Goal: Task Accomplishment & Management: Manage account settings

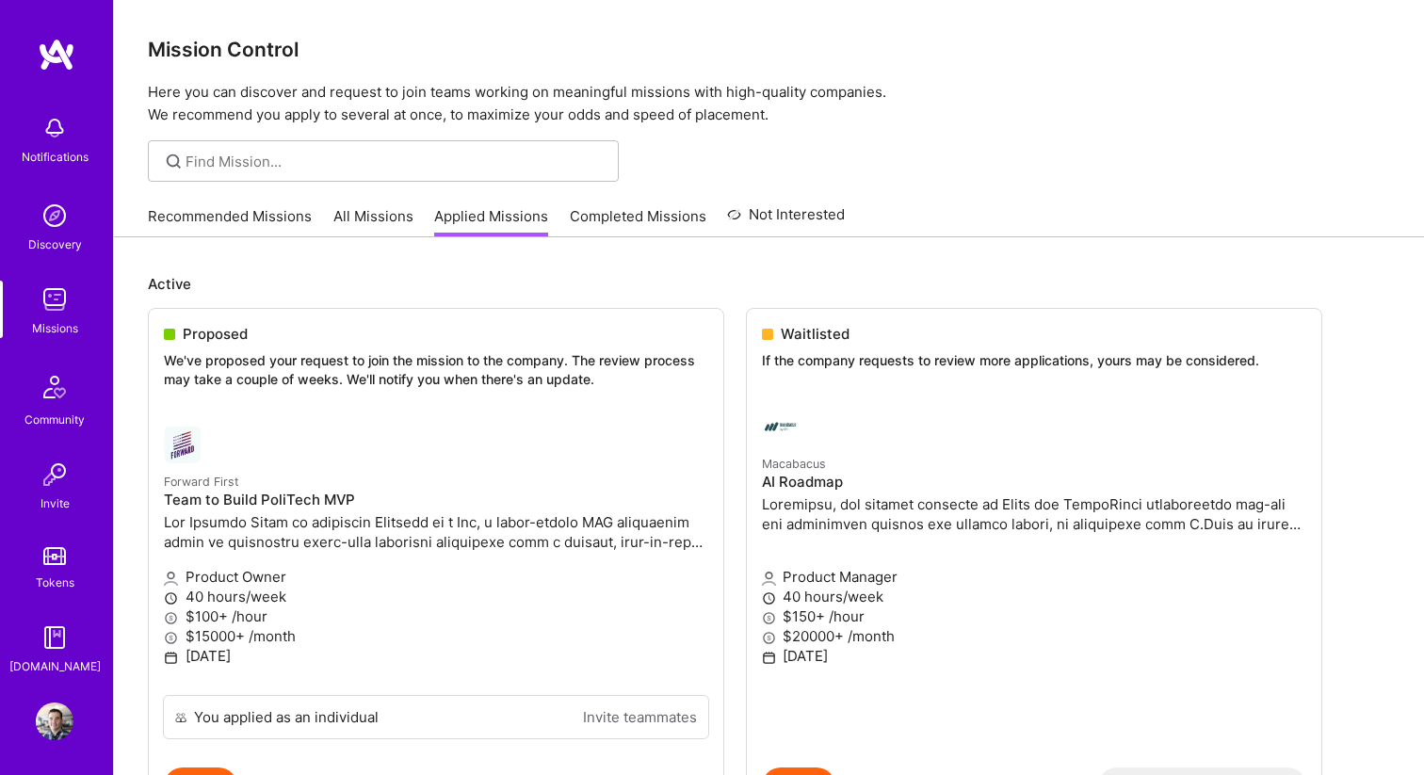
click at [53, 404] on img at bounding box center [54, 386] width 45 height 45
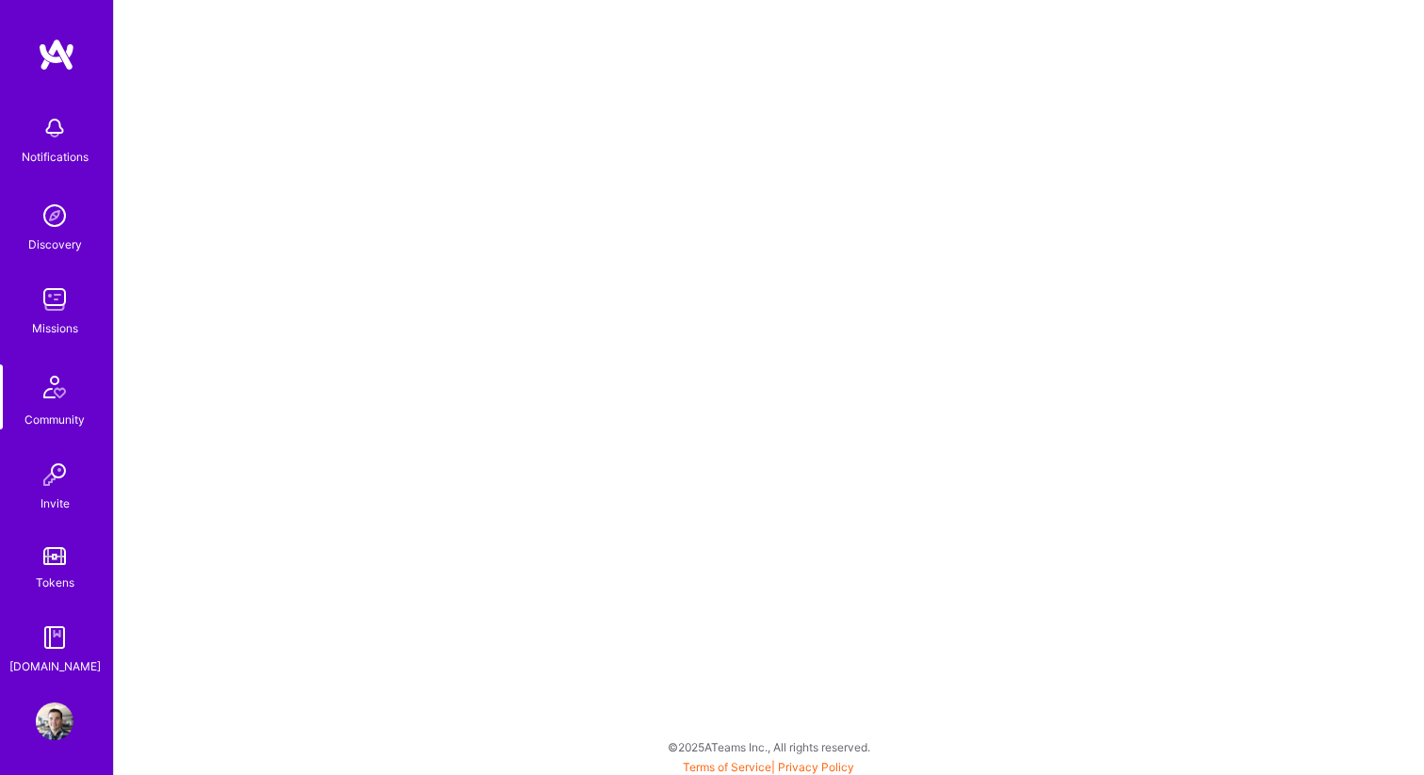
click at [59, 649] on img at bounding box center [55, 638] width 38 height 38
click at [71, 630] on img at bounding box center [55, 638] width 38 height 38
click at [49, 645] on img at bounding box center [55, 638] width 38 height 38
click at [49, 719] on img at bounding box center [55, 721] width 38 height 38
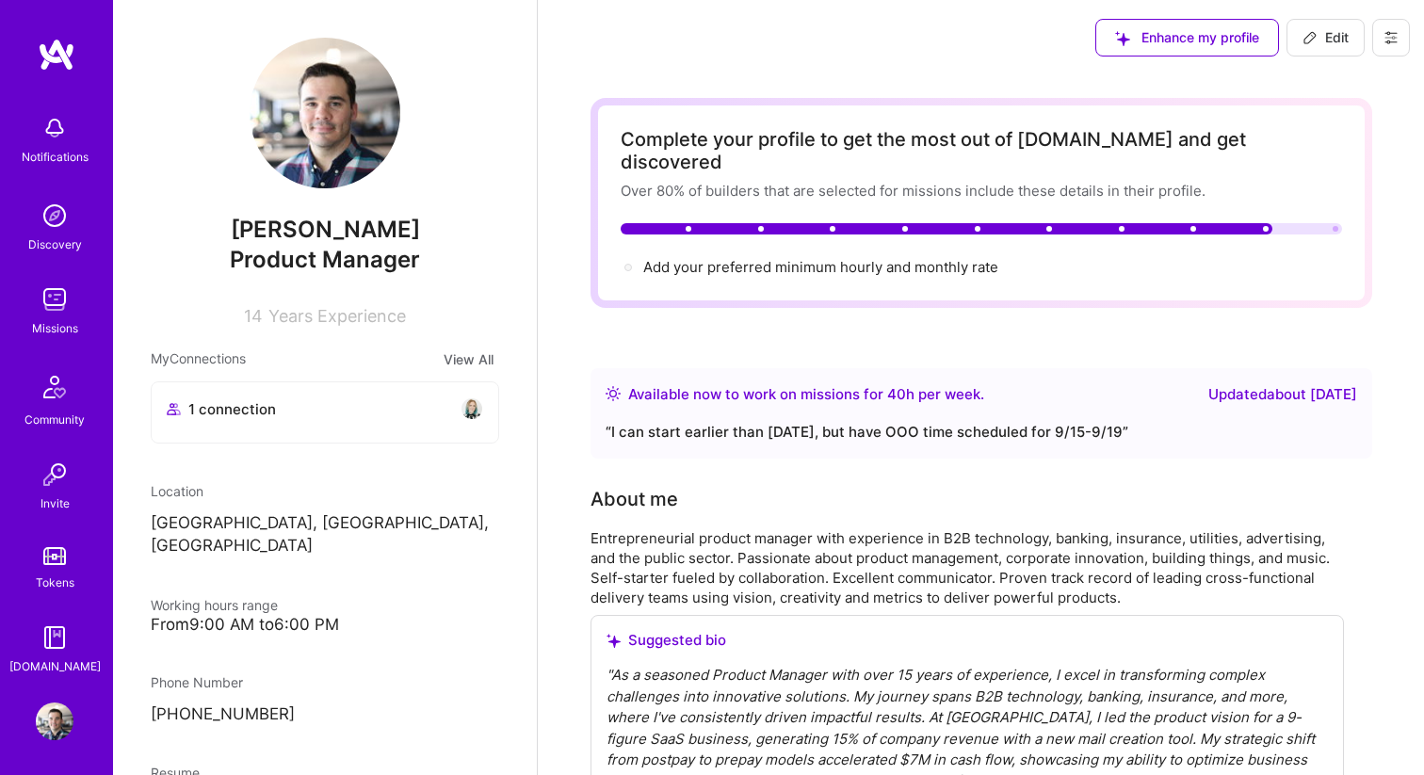
click at [1393, 51] on button at bounding box center [1391, 38] width 38 height 38
click at [1334, 90] on button "Settings" at bounding box center [1338, 80] width 141 height 48
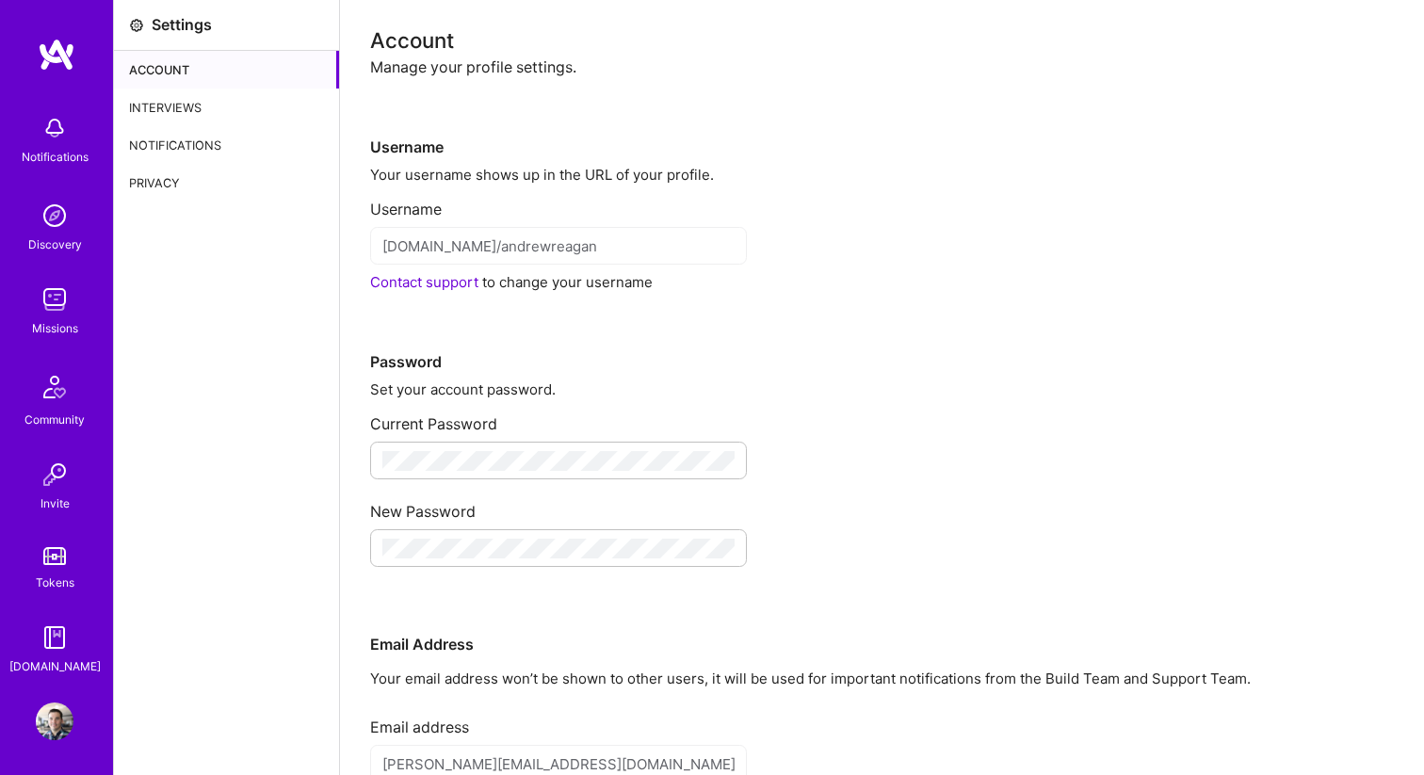
click at [154, 94] on div "Interviews" at bounding box center [226, 108] width 225 height 38
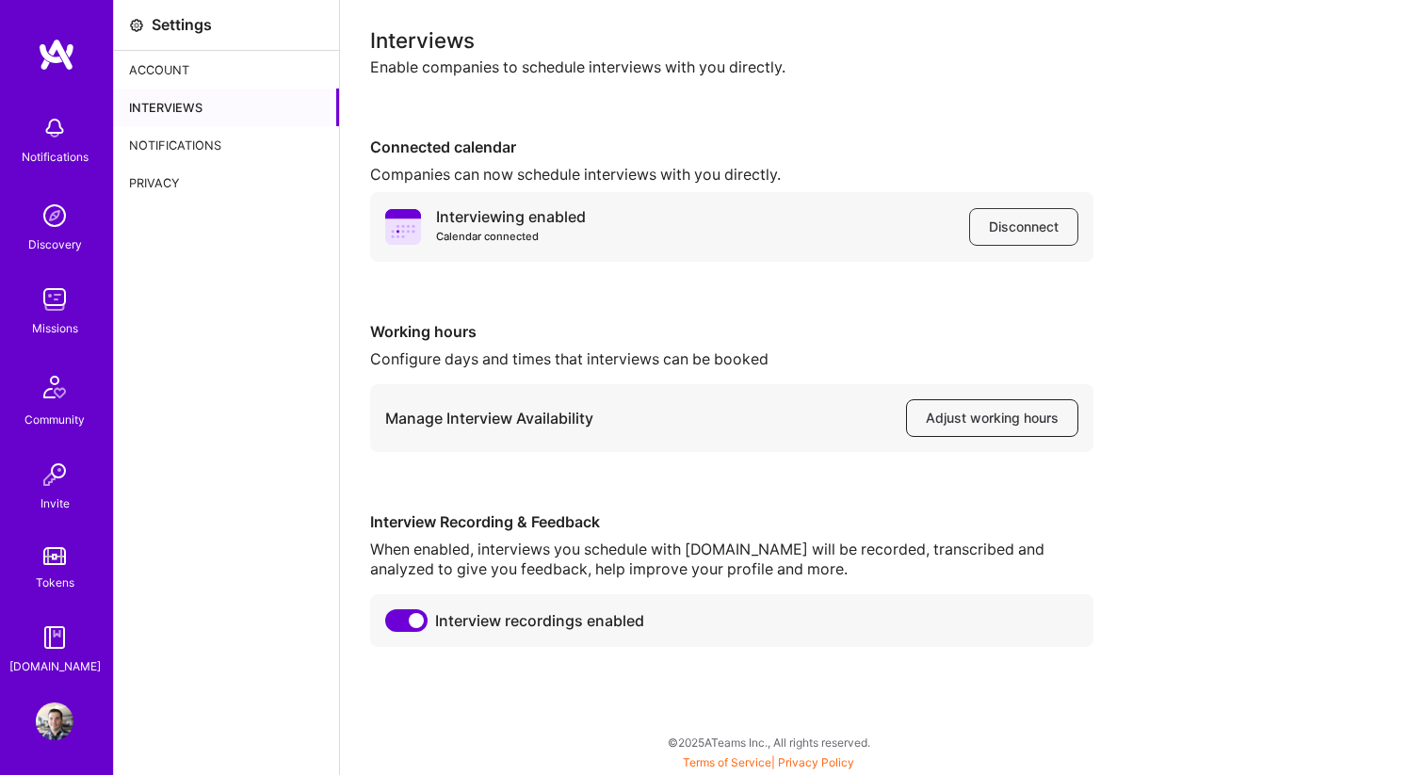
click at [1016, 431] on button "Adjust working hours" at bounding box center [992, 418] width 172 height 38
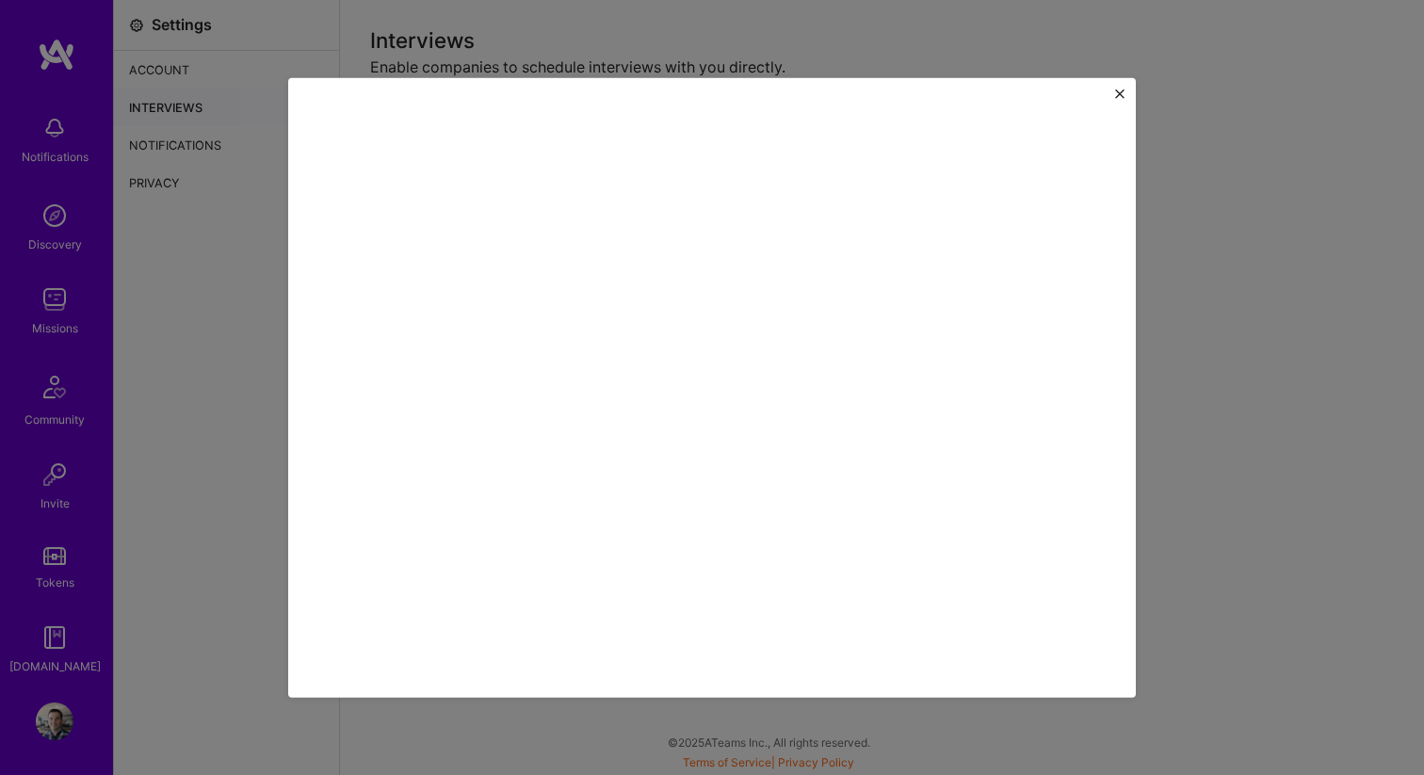
click at [1122, 88] on div at bounding box center [711, 387] width 847 height 620
click at [1121, 93] on img "Close" at bounding box center [1119, 93] width 9 height 9
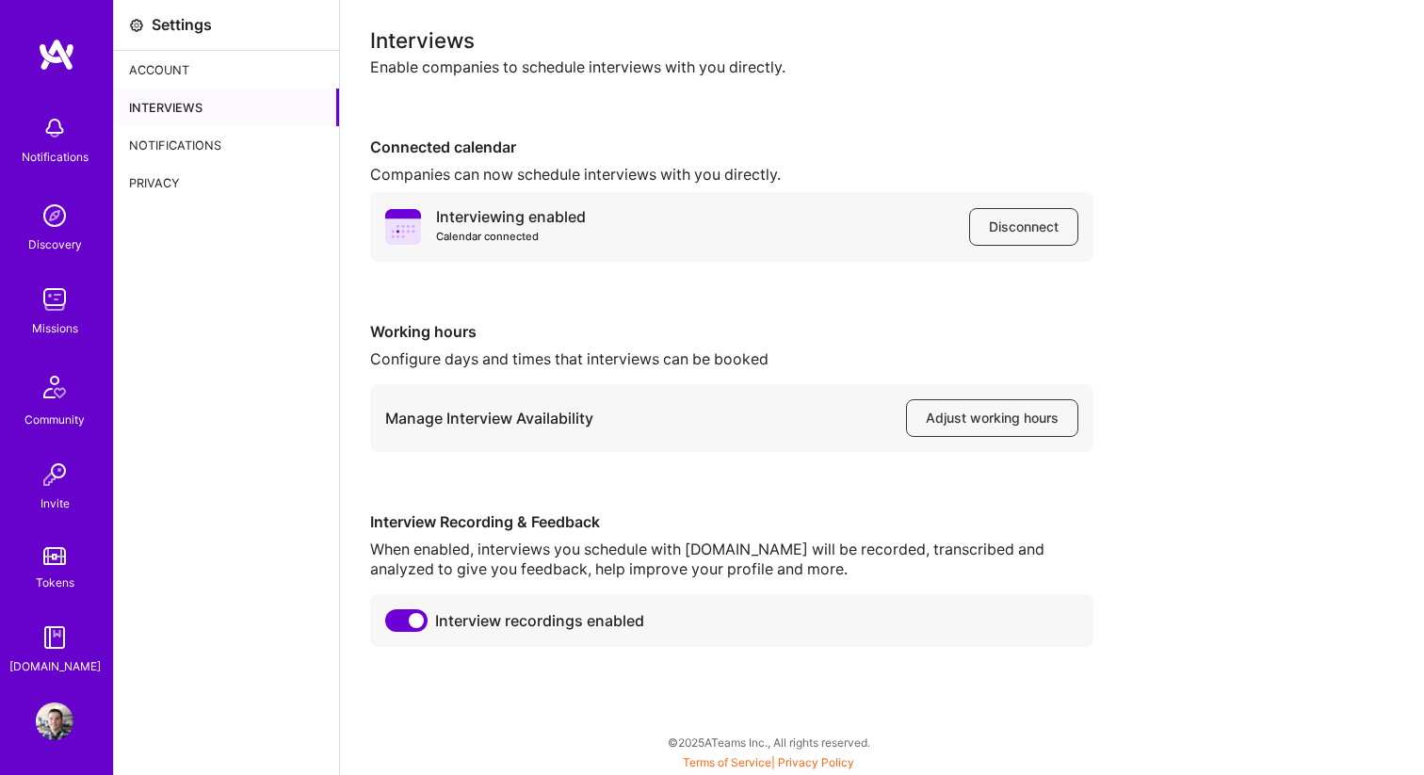
click at [418, 630] on span at bounding box center [406, 620] width 42 height 23
click at [389, 624] on input "checkbox" at bounding box center [389, 624] width 0 height 0
click at [399, 620] on span at bounding box center [406, 620] width 42 height 23
click at [389, 624] on input "checkbox" at bounding box center [389, 624] width 0 height 0
click at [411, 631] on span at bounding box center [406, 620] width 42 height 23
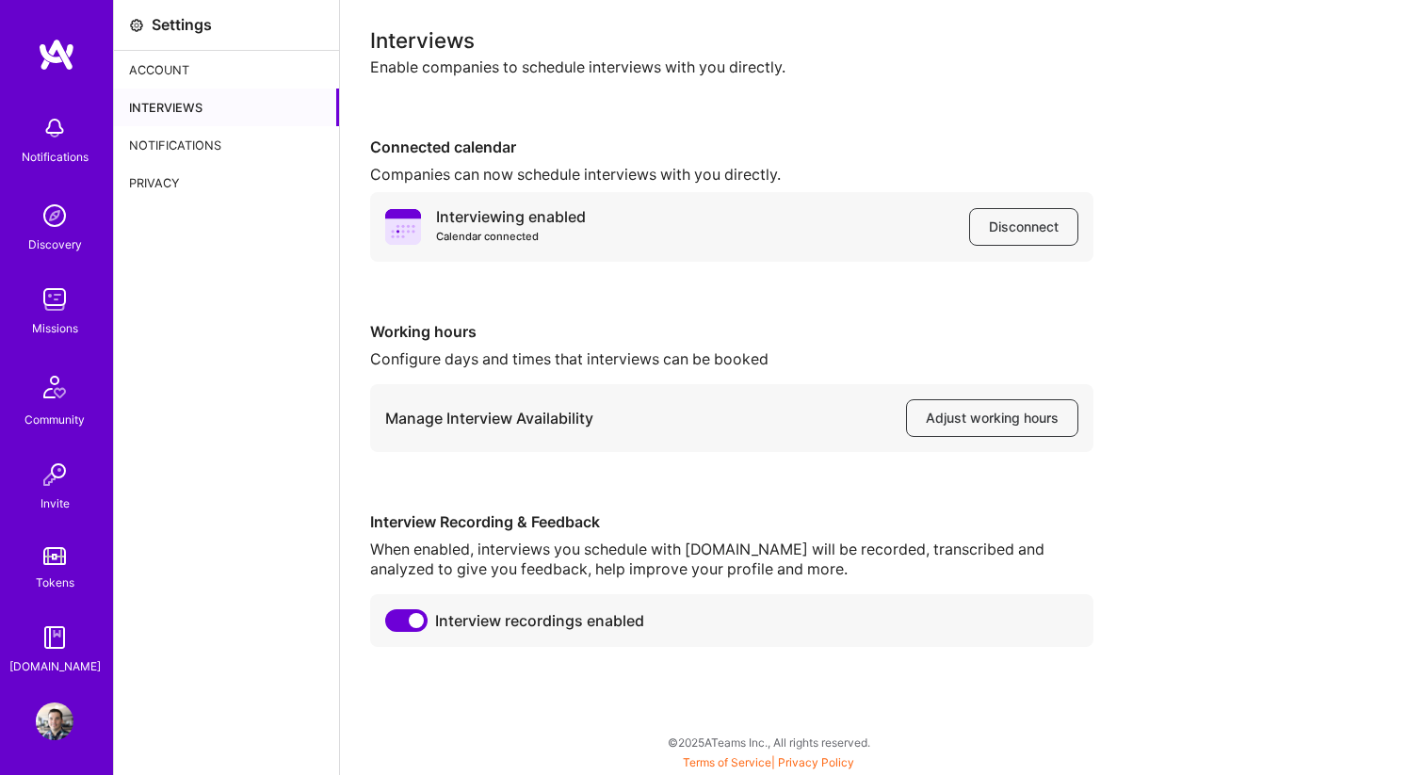
click at [389, 624] on input "checkbox" at bounding box center [389, 624] width 0 height 0
click at [959, 417] on span "Adjust working hours" at bounding box center [992, 418] width 133 height 19
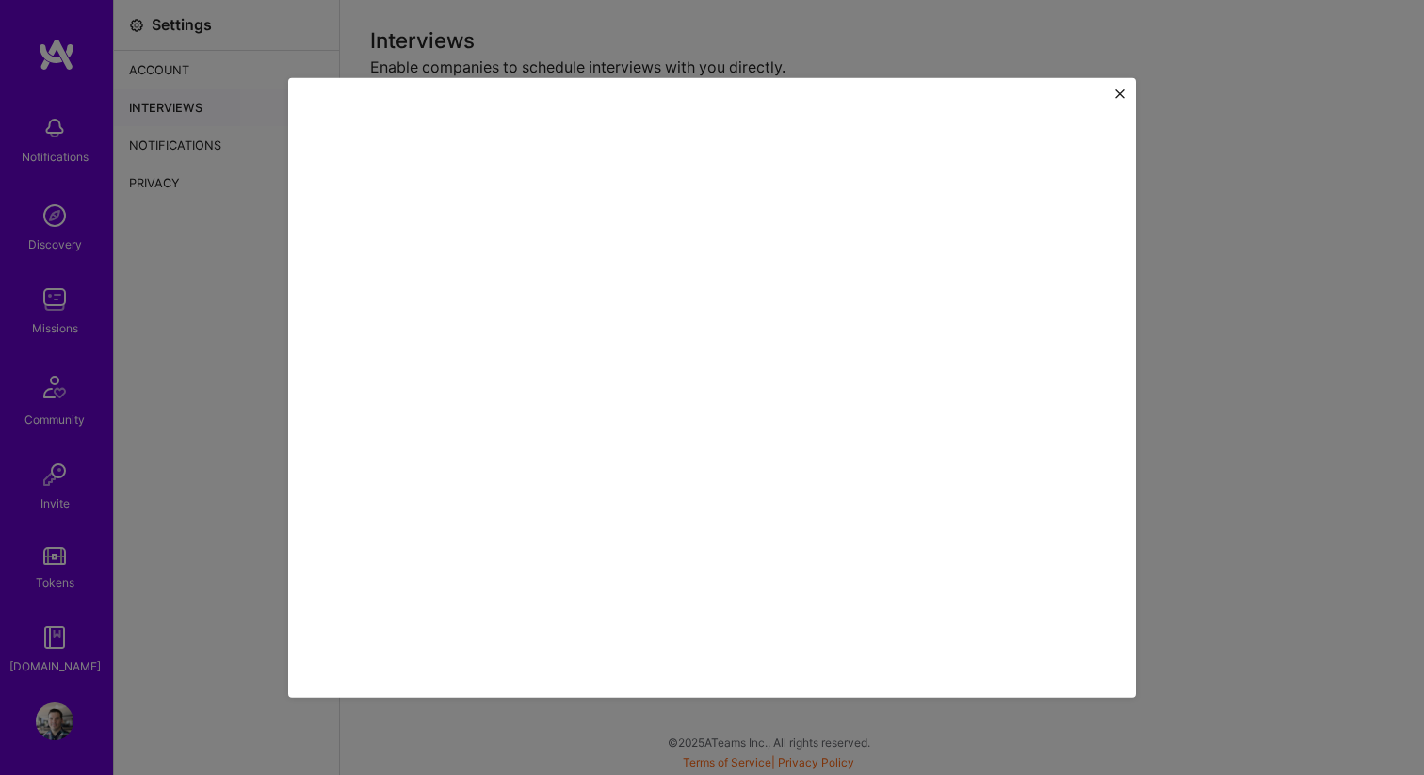
click at [1115, 97] on img "Close" at bounding box center [1119, 93] width 9 height 9
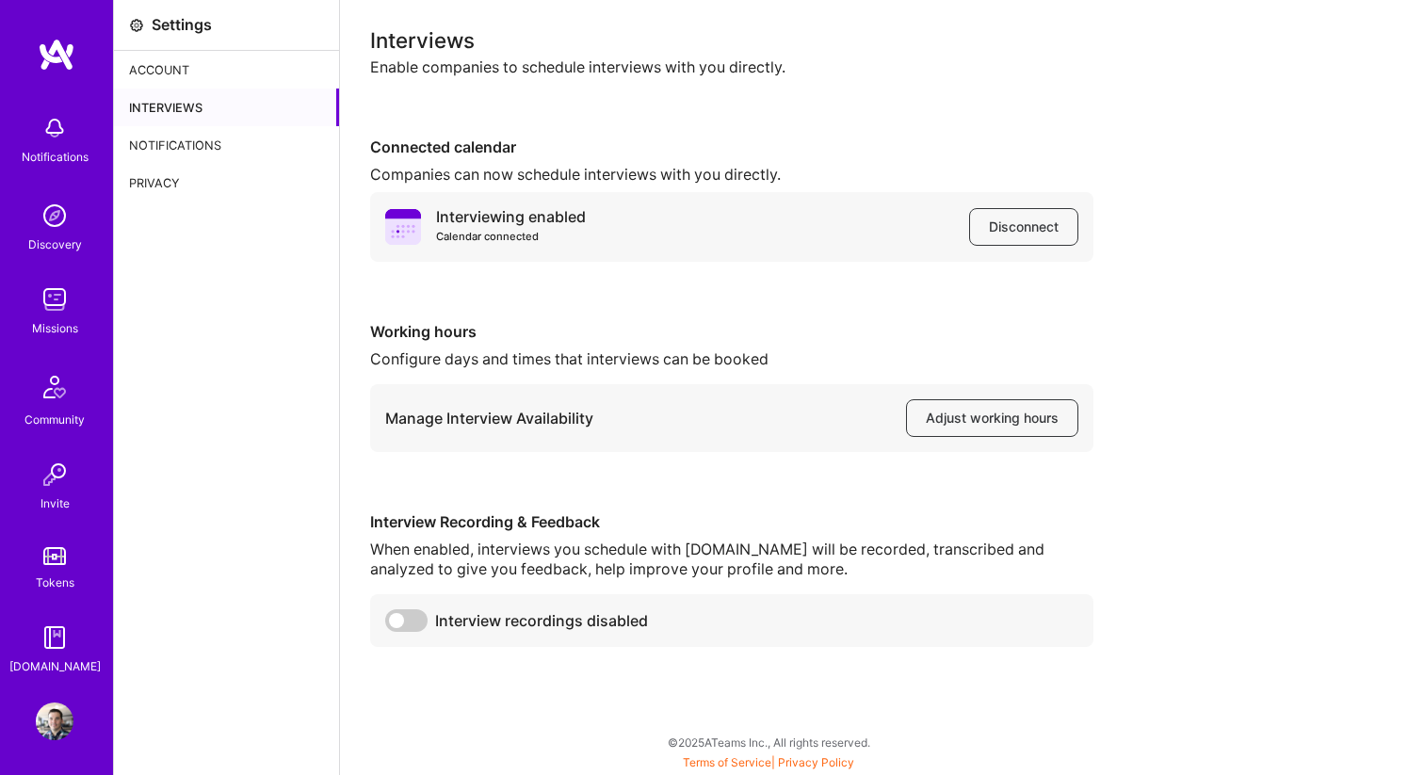
click at [194, 72] on div "Account" at bounding box center [226, 70] width 225 height 38
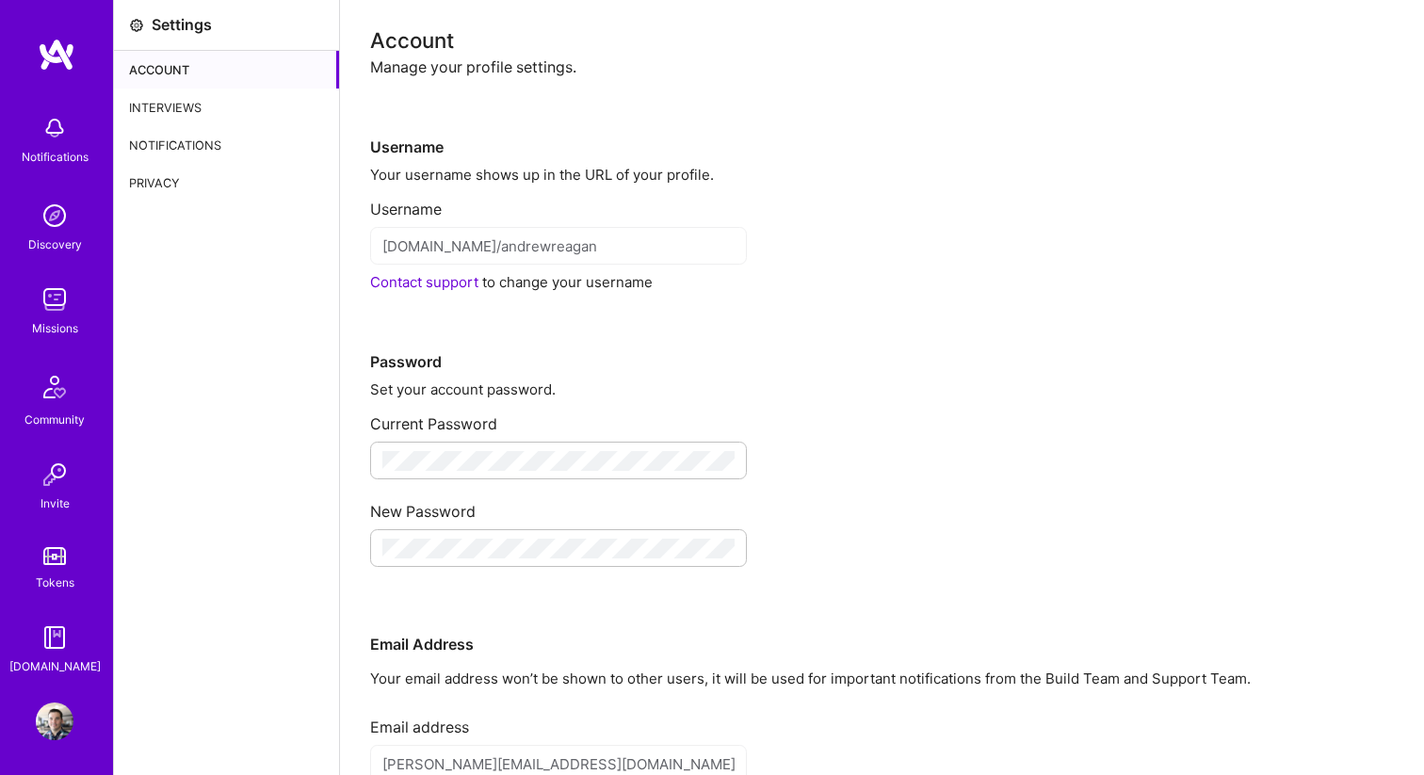
click at [235, 108] on div "Interviews" at bounding box center [226, 108] width 225 height 38
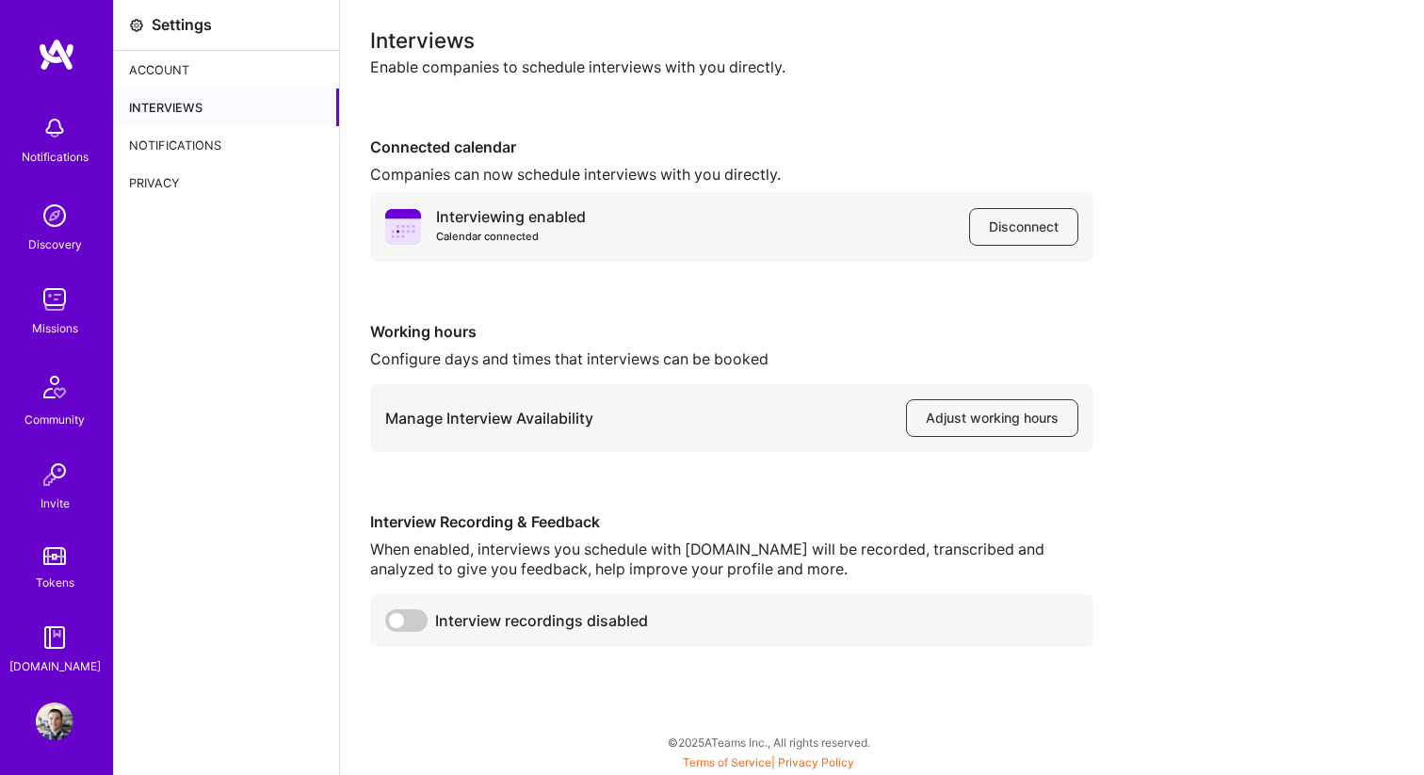
click at [543, 217] on div "Interviewing enabled Calendar connected" at bounding box center [511, 227] width 150 height 40
click at [1054, 433] on button "Adjust working hours" at bounding box center [992, 418] width 172 height 38
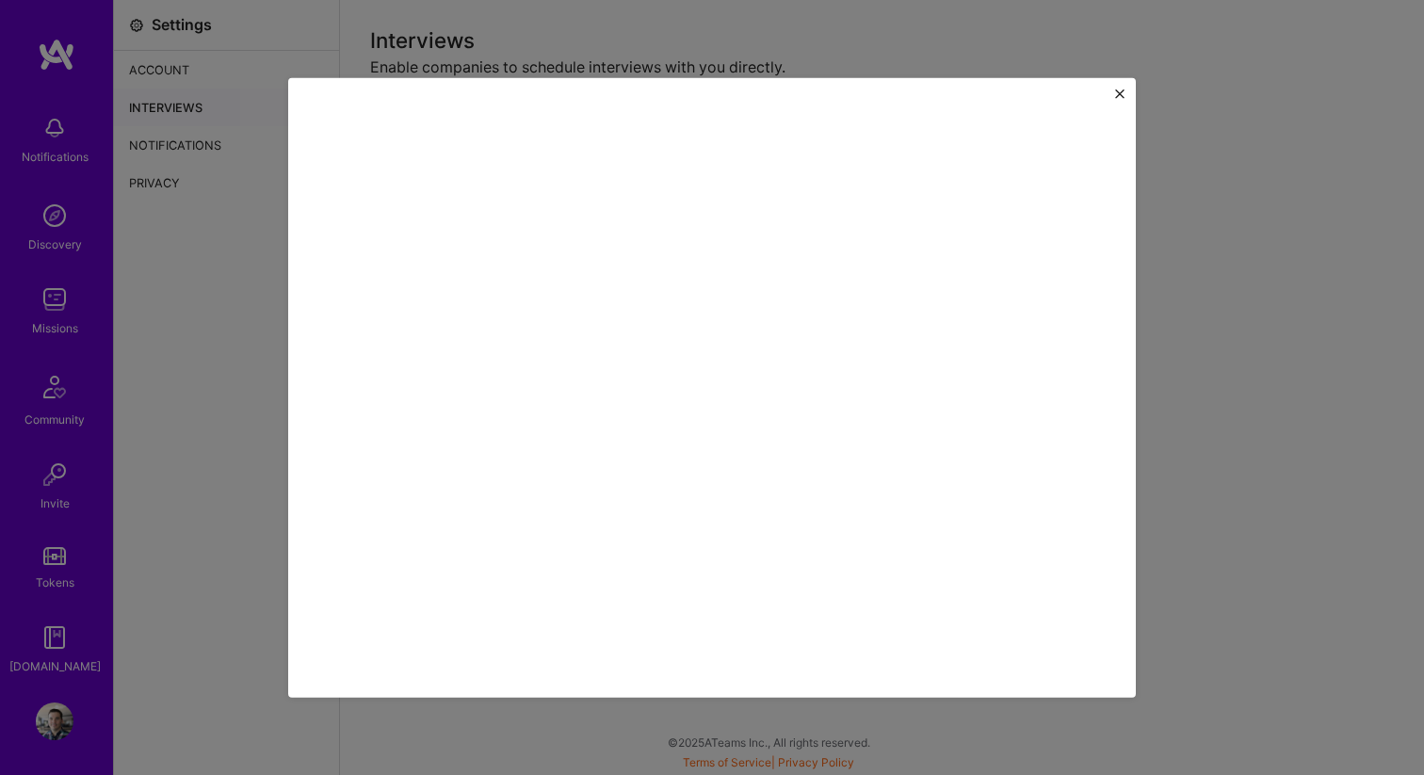
click at [1131, 486] on div at bounding box center [711, 387] width 847 height 620
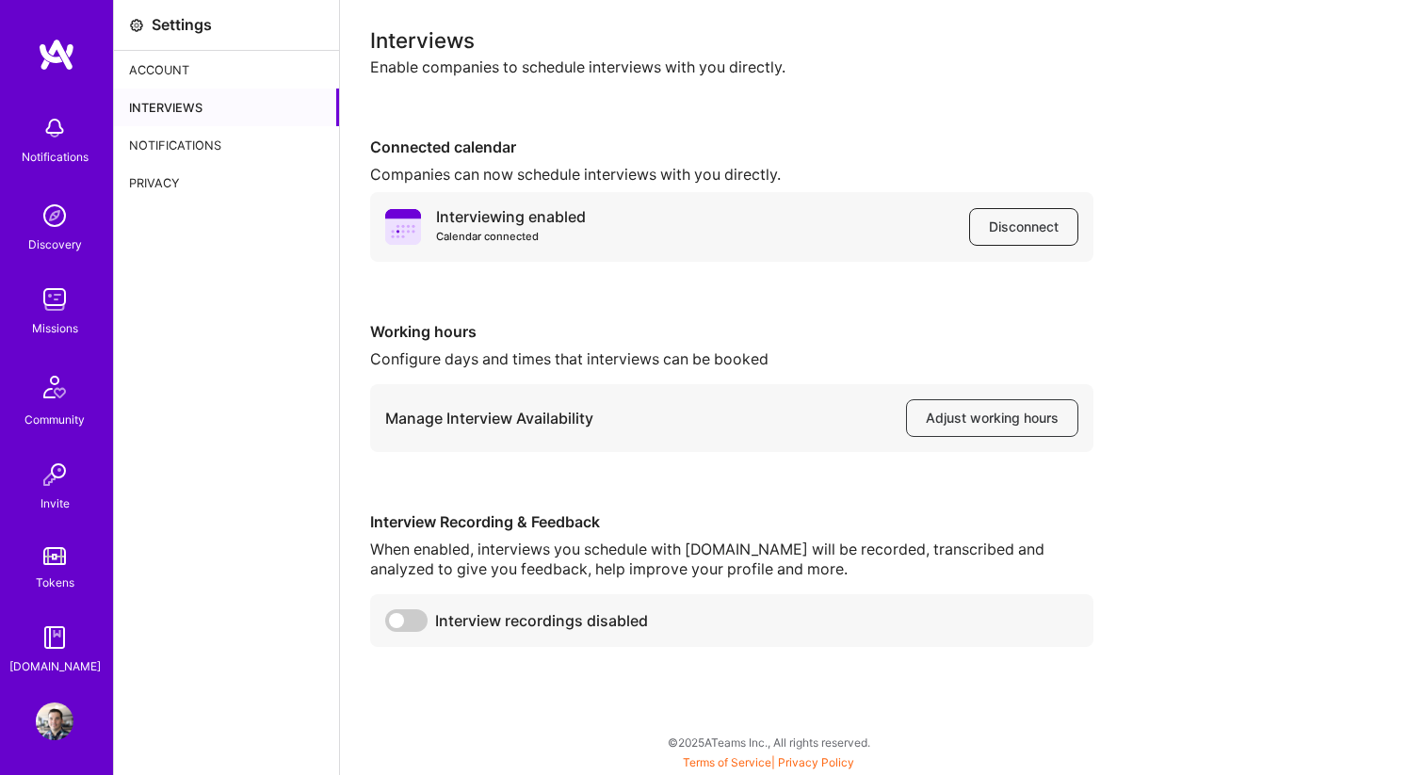
click at [993, 228] on span "Disconnect" at bounding box center [1024, 226] width 70 height 19
click at [1046, 235] on span "Disconnect" at bounding box center [1024, 226] width 70 height 19
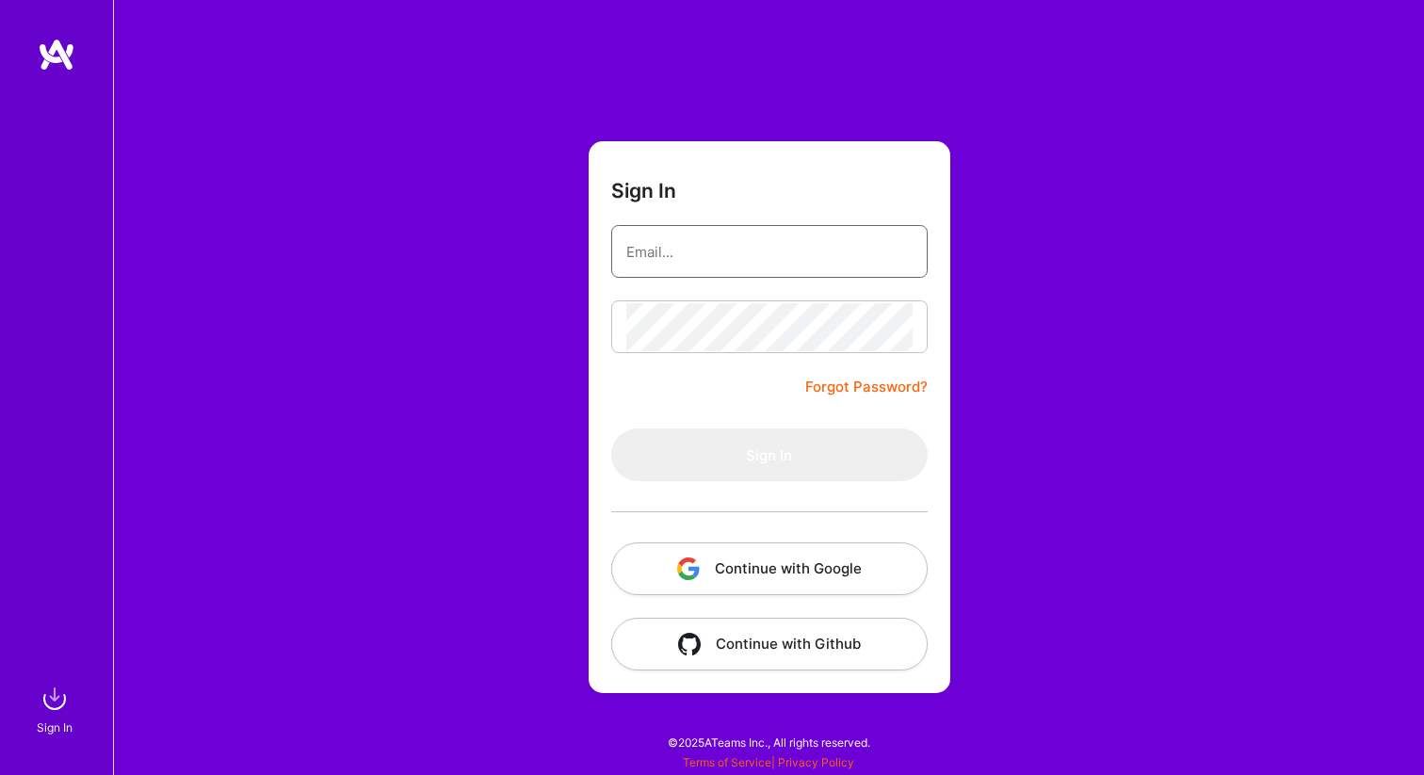
type input "andrew@dado.digital"
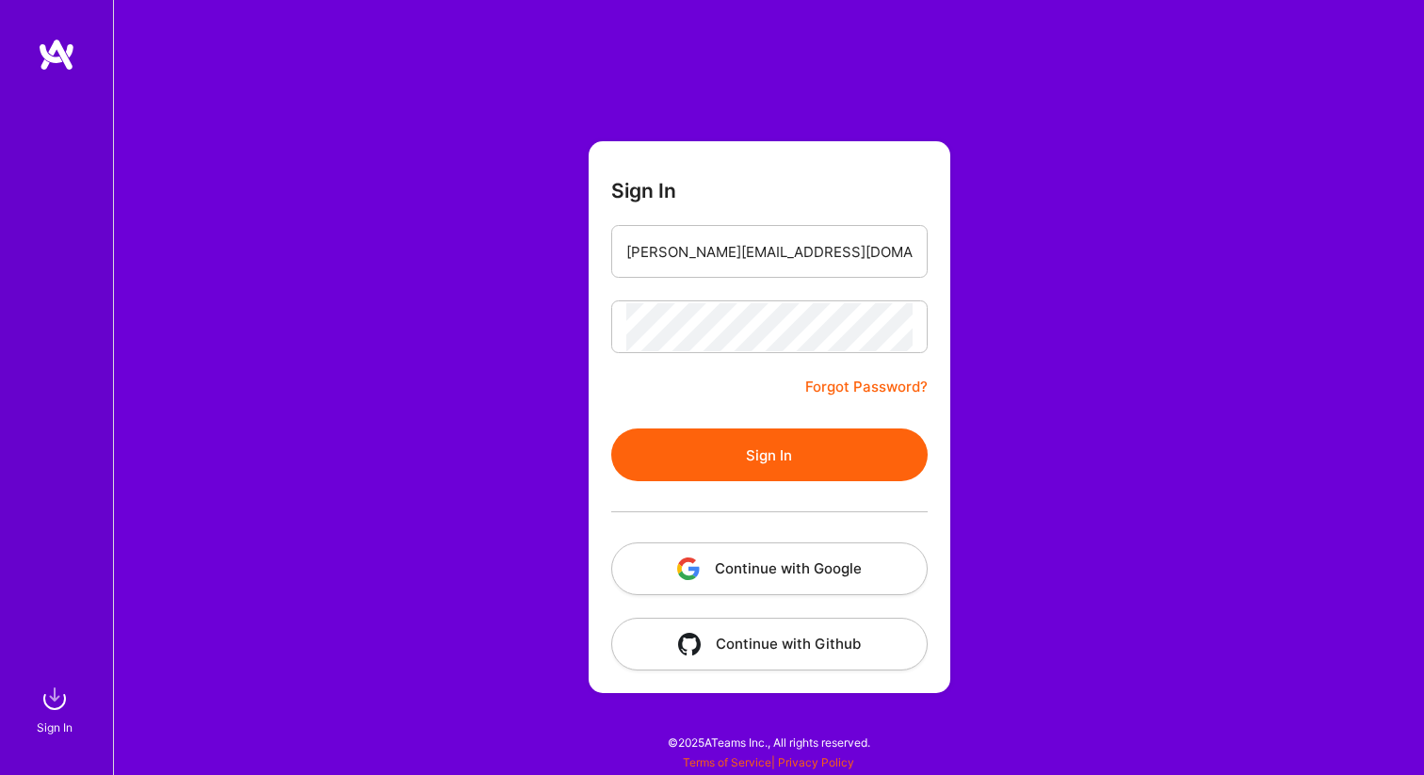
click at [790, 556] on button "Continue with Google" at bounding box center [769, 568] width 316 height 53
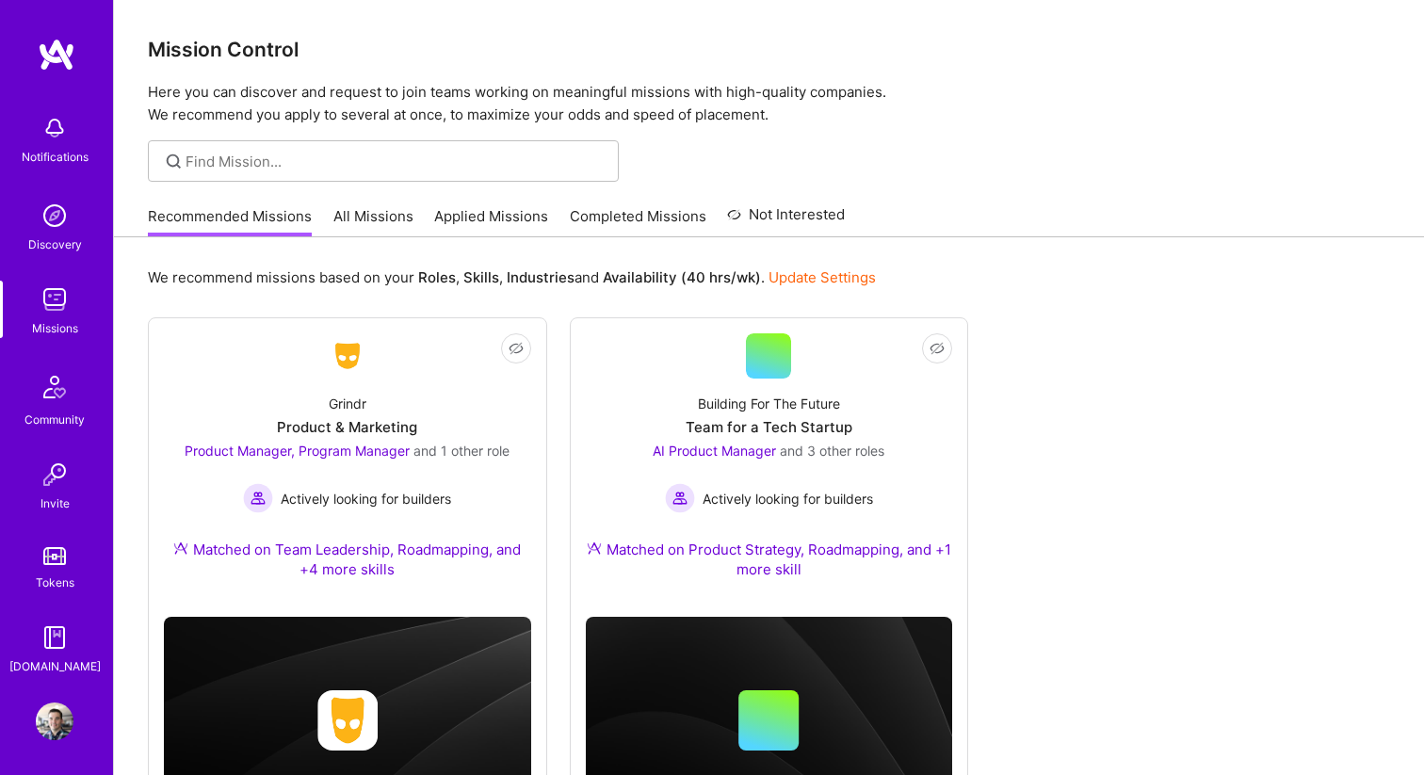
scroll to position [3, 0]
click at [48, 122] on img at bounding box center [55, 125] width 38 height 38
click at [53, 295] on img at bounding box center [55, 297] width 38 height 38
click at [368, 228] on link "All Missions" at bounding box center [373, 221] width 80 height 31
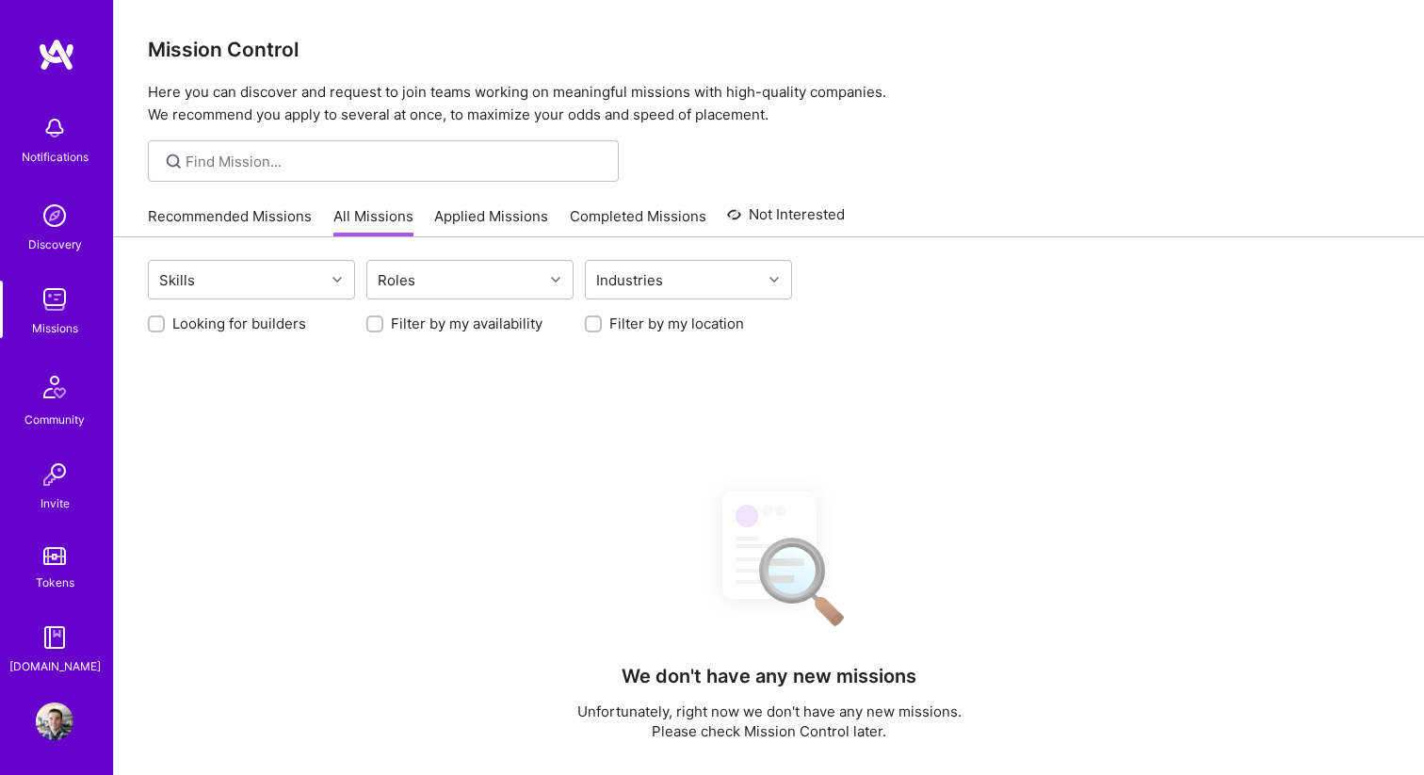
click at [471, 217] on link "Applied Missions" at bounding box center [491, 221] width 114 height 31
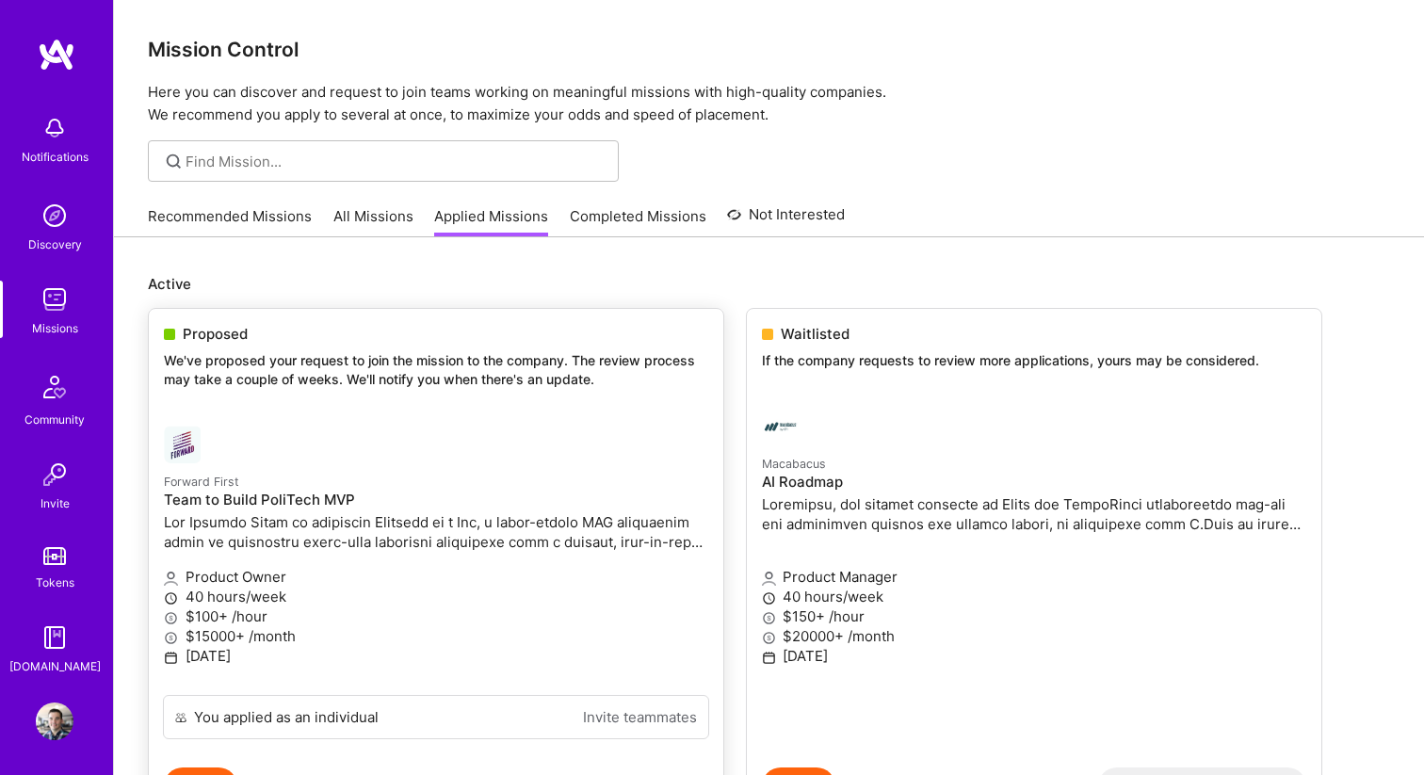
click at [310, 392] on div "Proposed We've proposed your request to join the mission to the company. The re…" at bounding box center [436, 360] width 574 height 102
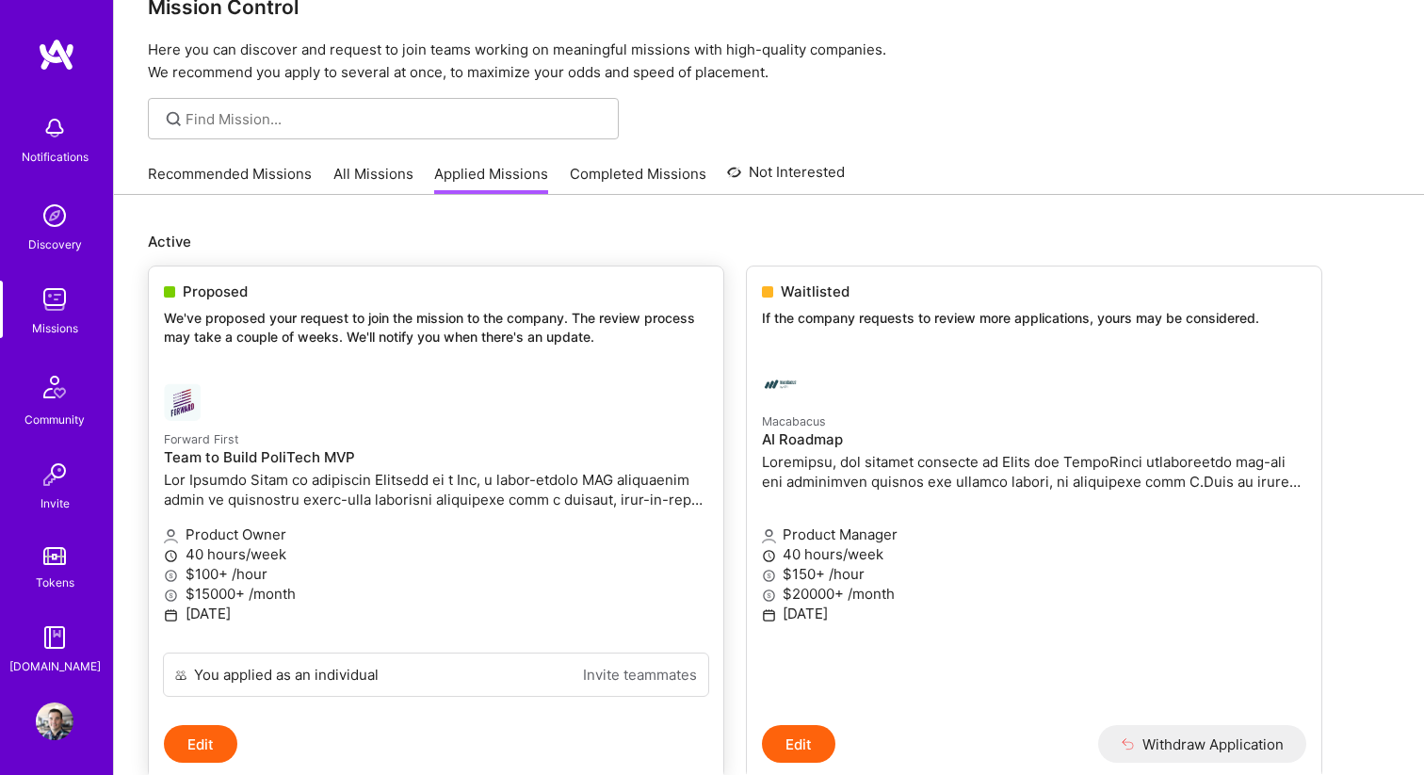
scroll to position [46, 0]
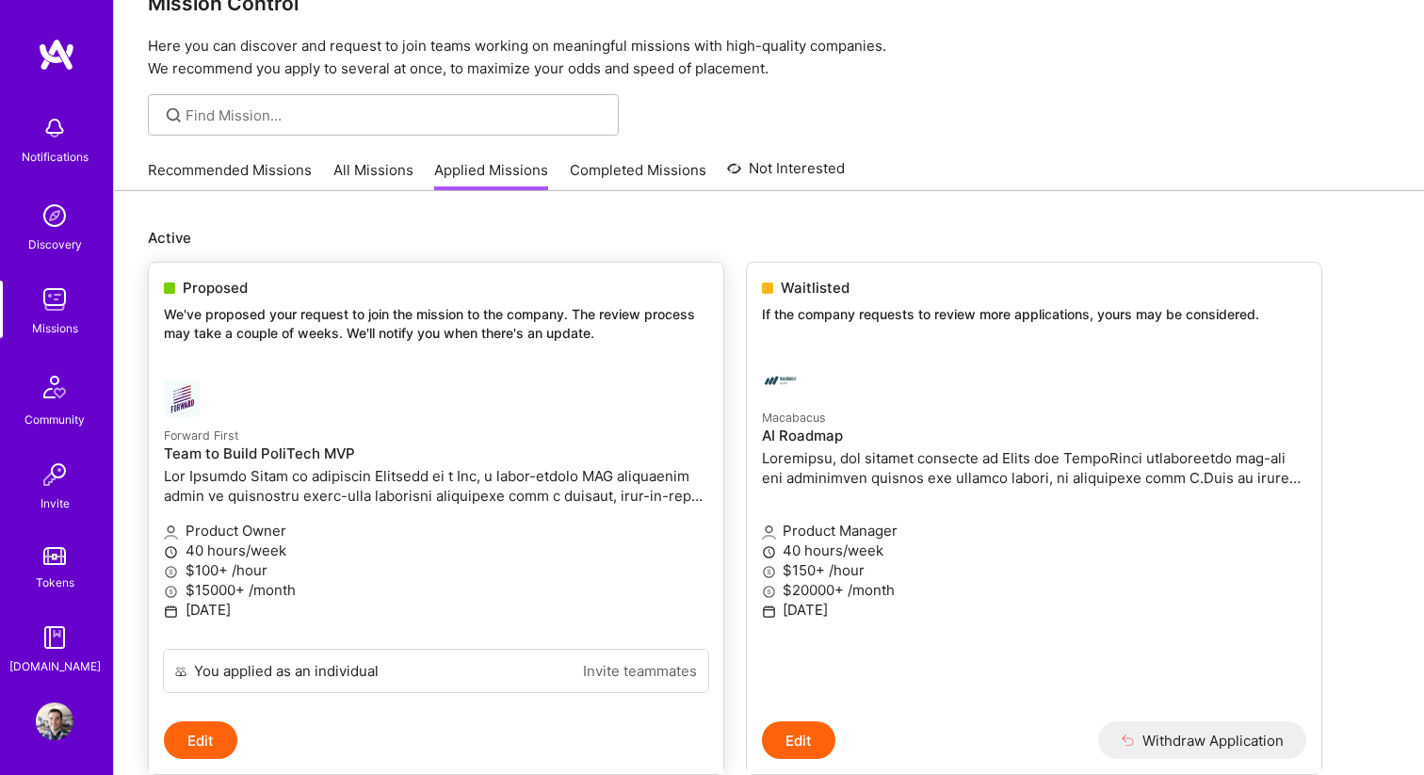
click at [282, 536] on p "Product Owner" at bounding box center [436, 531] width 544 height 20
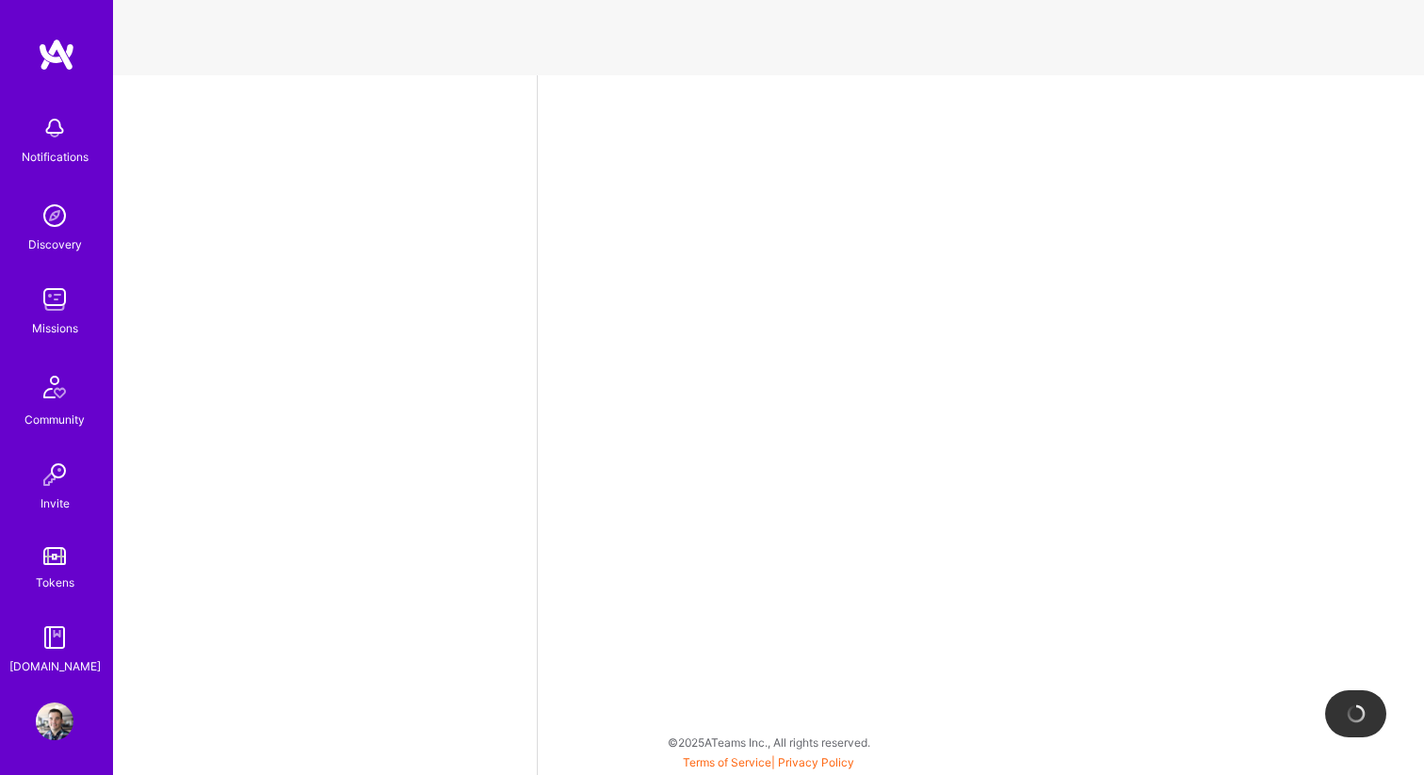
select select "US"
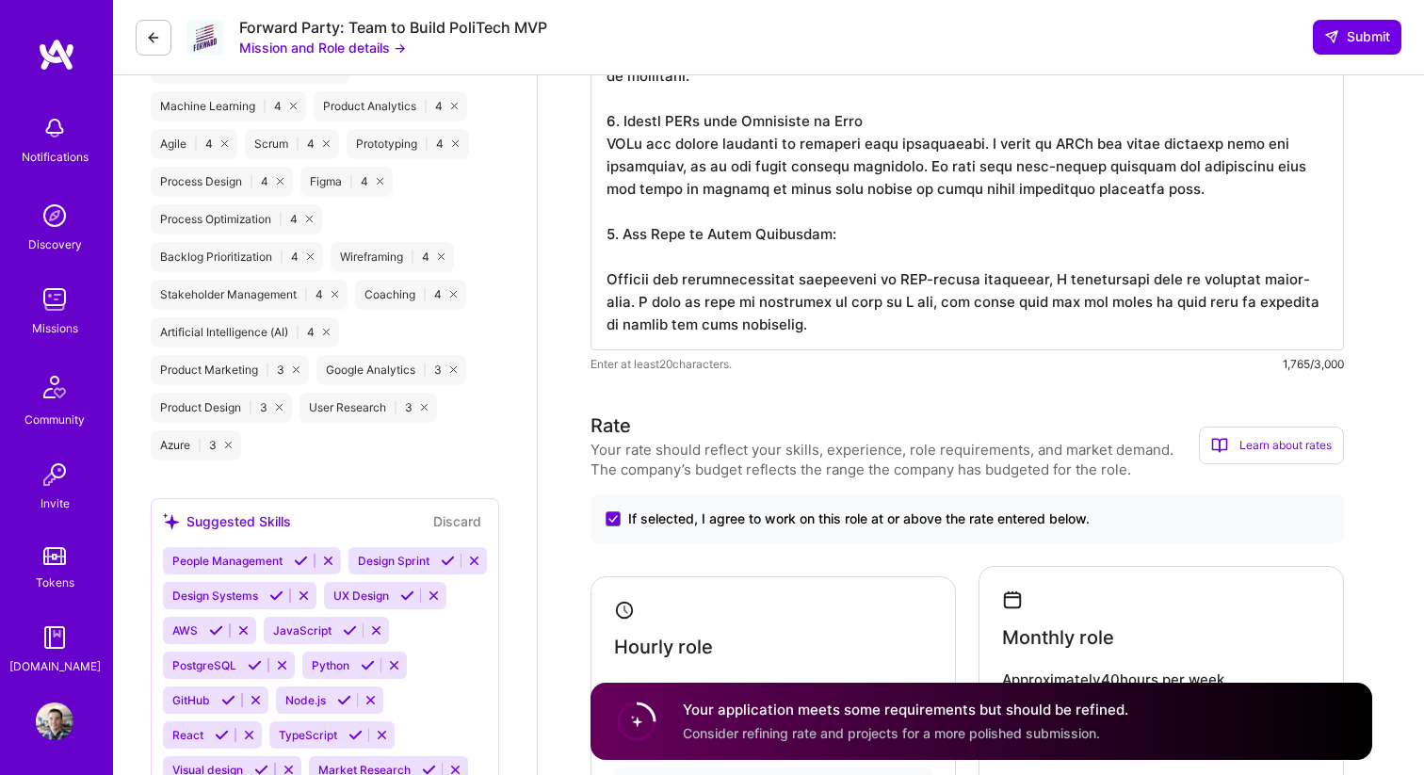
scroll to position [1283, 0]
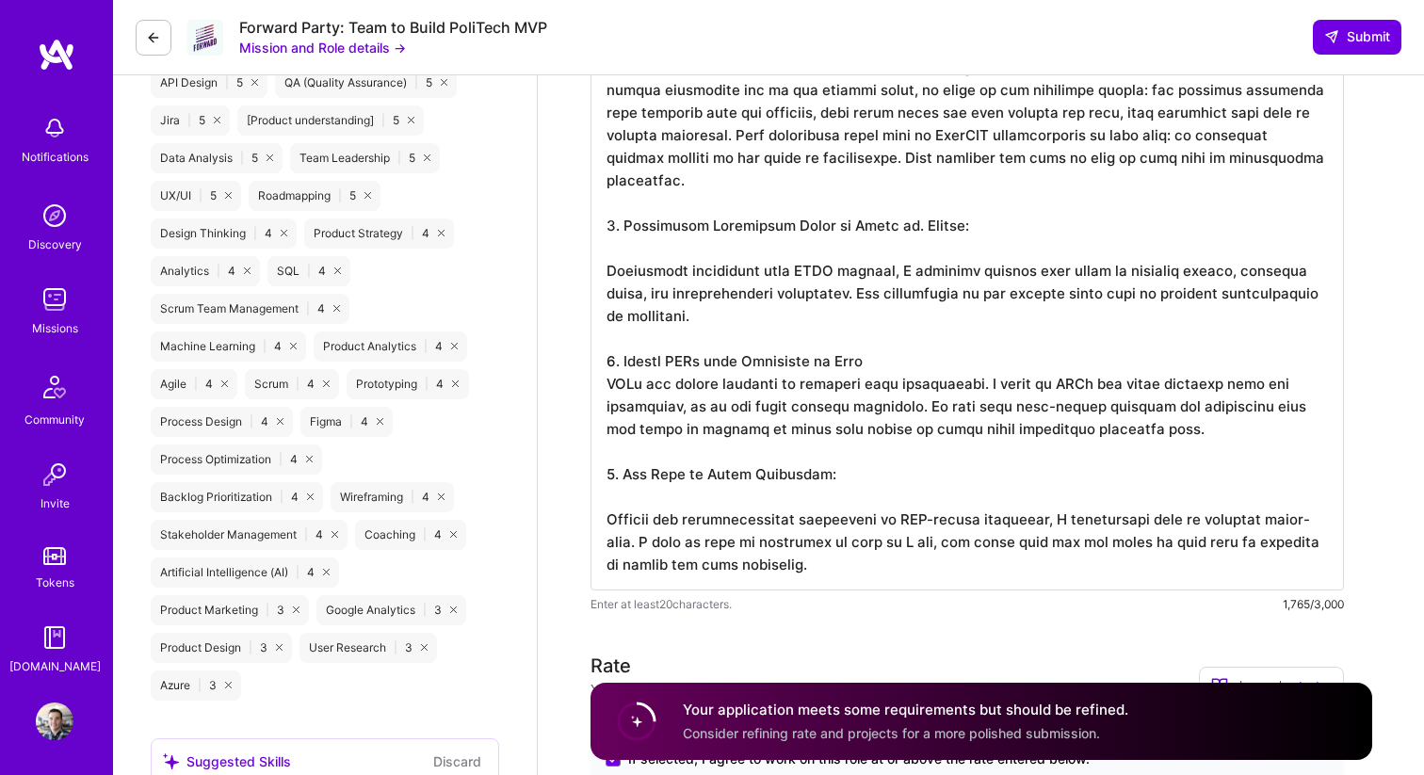
click at [315, 46] on button "Mission and Role details →" at bounding box center [322, 48] width 167 height 20
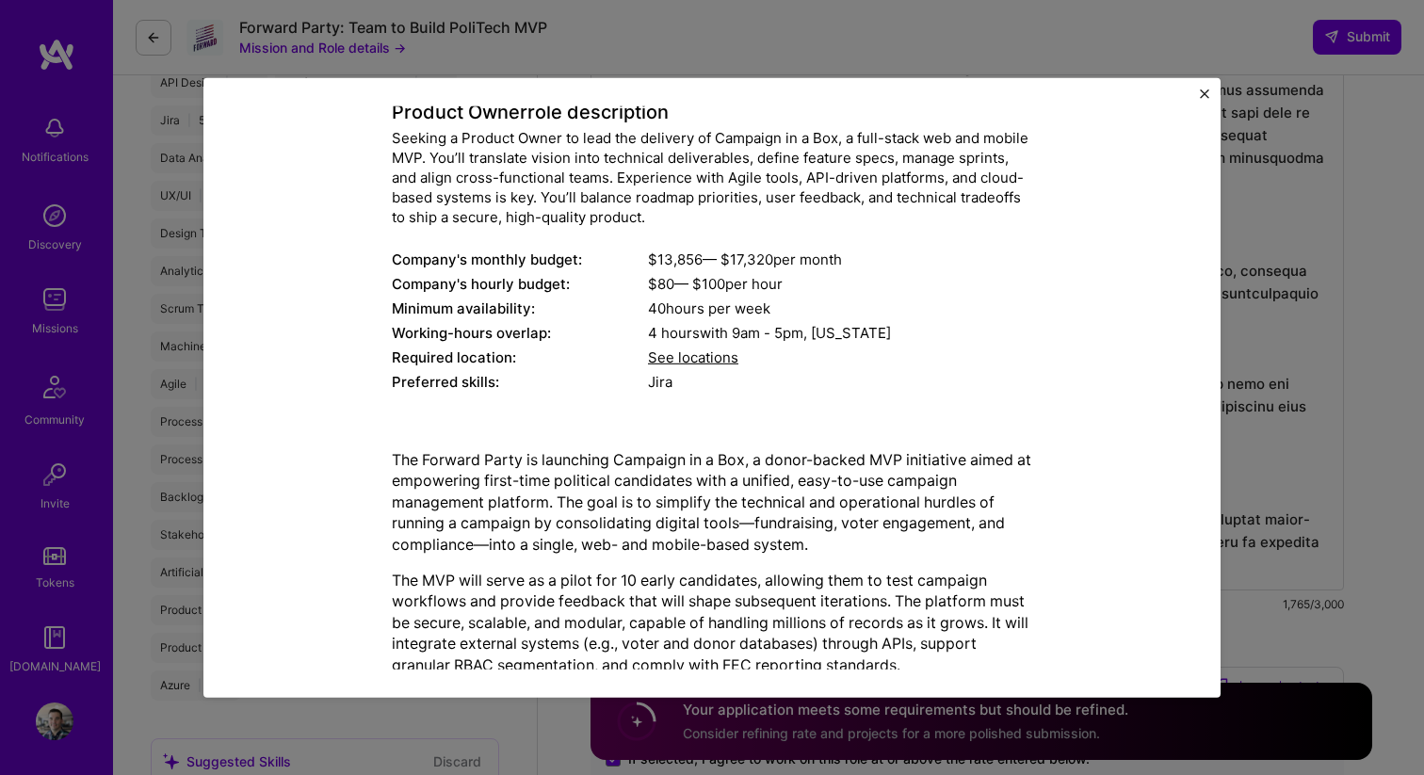
scroll to position [0, 0]
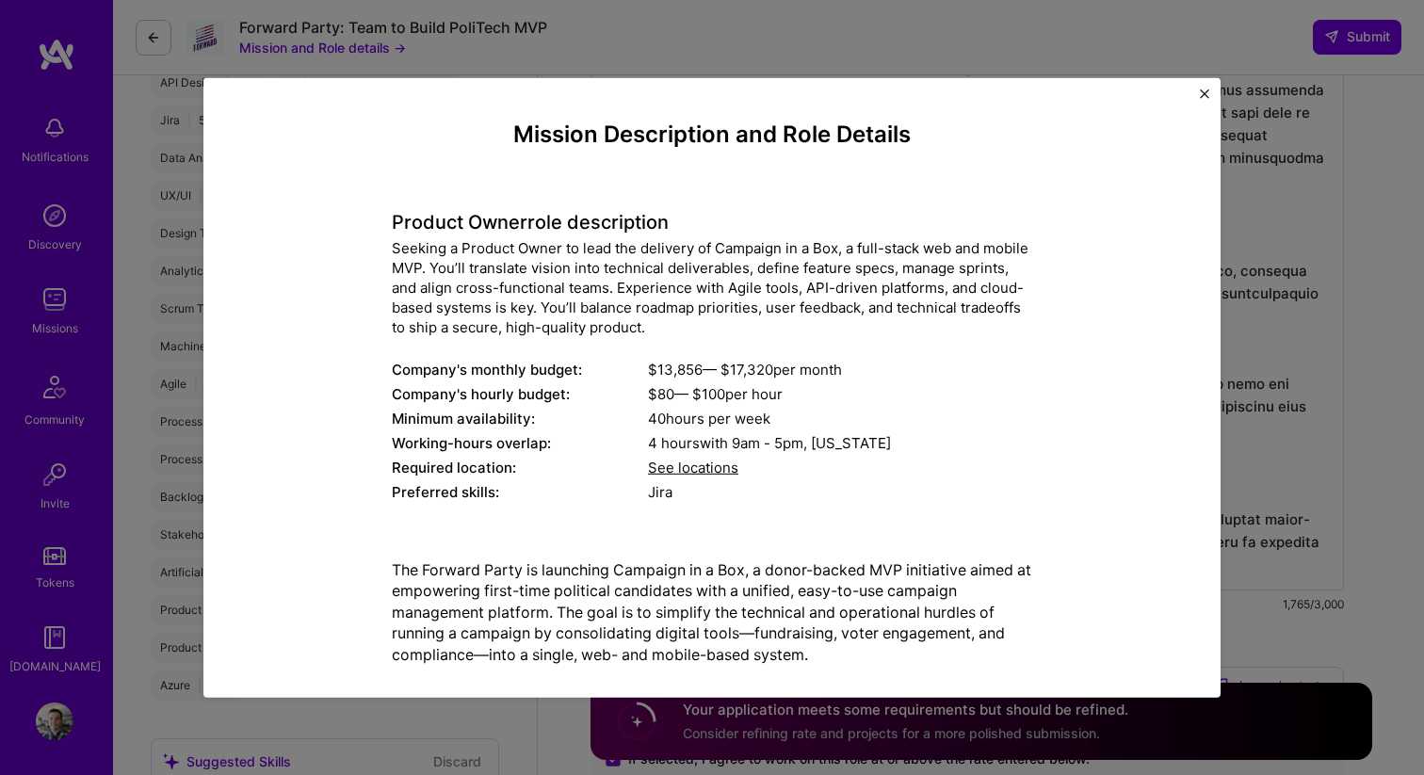
click at [645, 48] on div "Mission Description and Role Details Product Owner role description Seeking a P…" at bounding box center [712, 387] width 1424 height 775
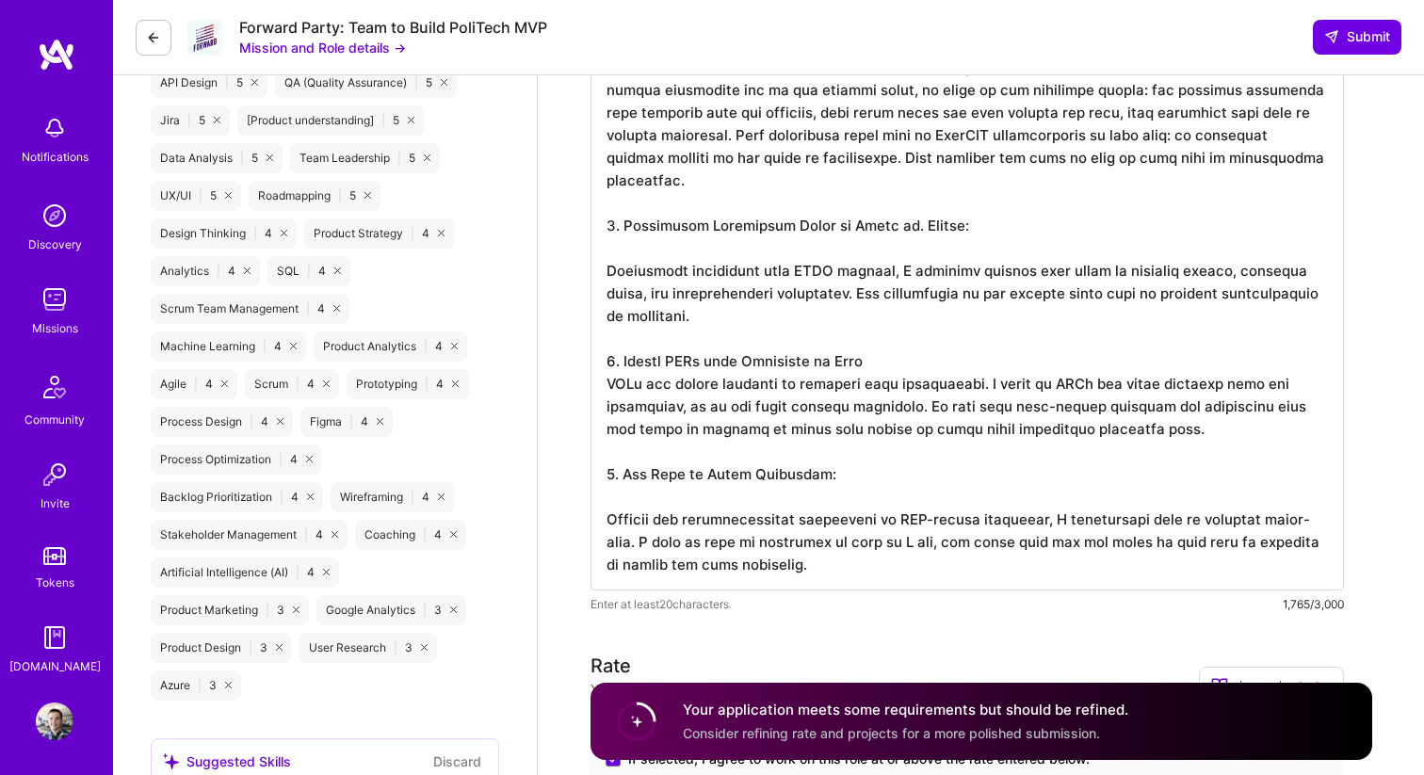
click at [70, 658] on div "[DOMAIN_NAME]" at bounding box center [54, 666] width 91 height 20
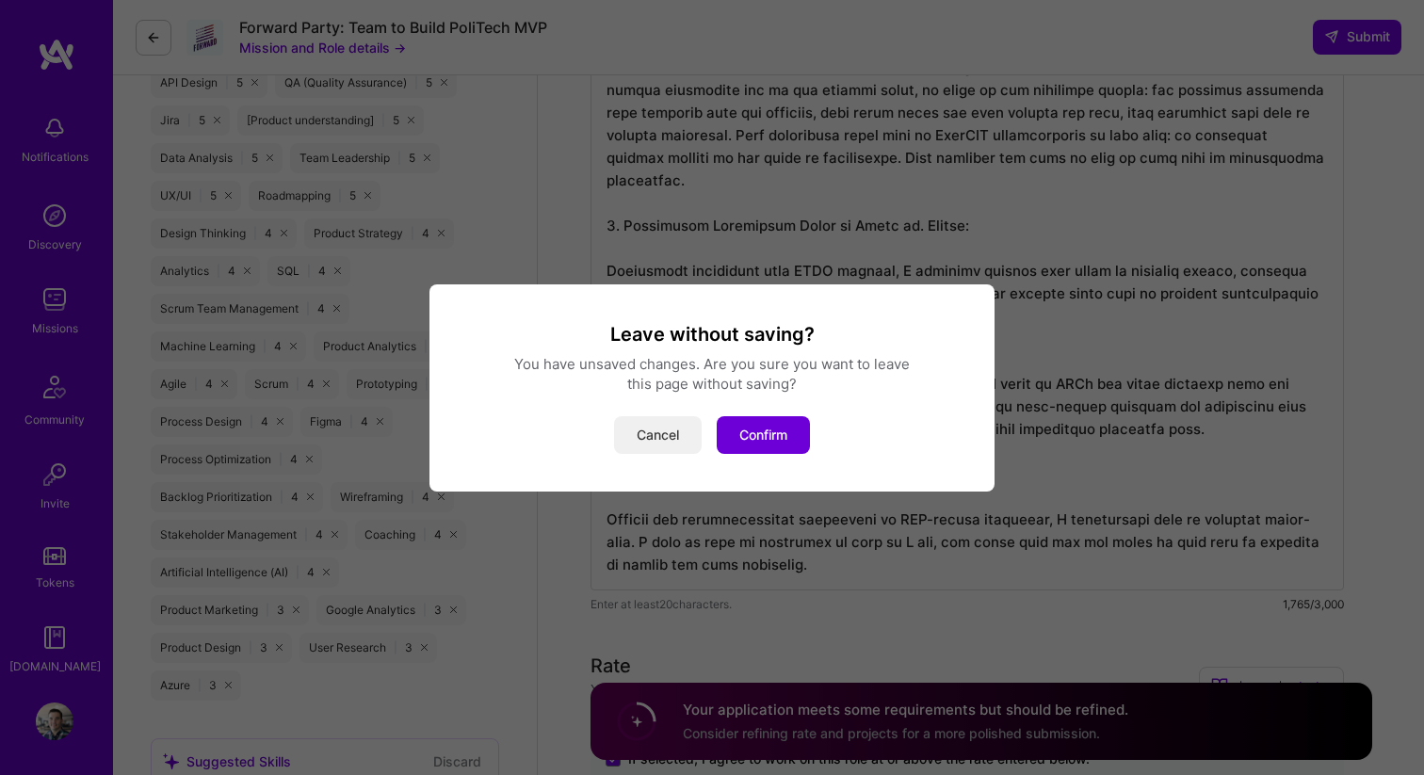
click at [664, 444] on button "Cancel" at bounding box center [658, 435] width 88 height 38
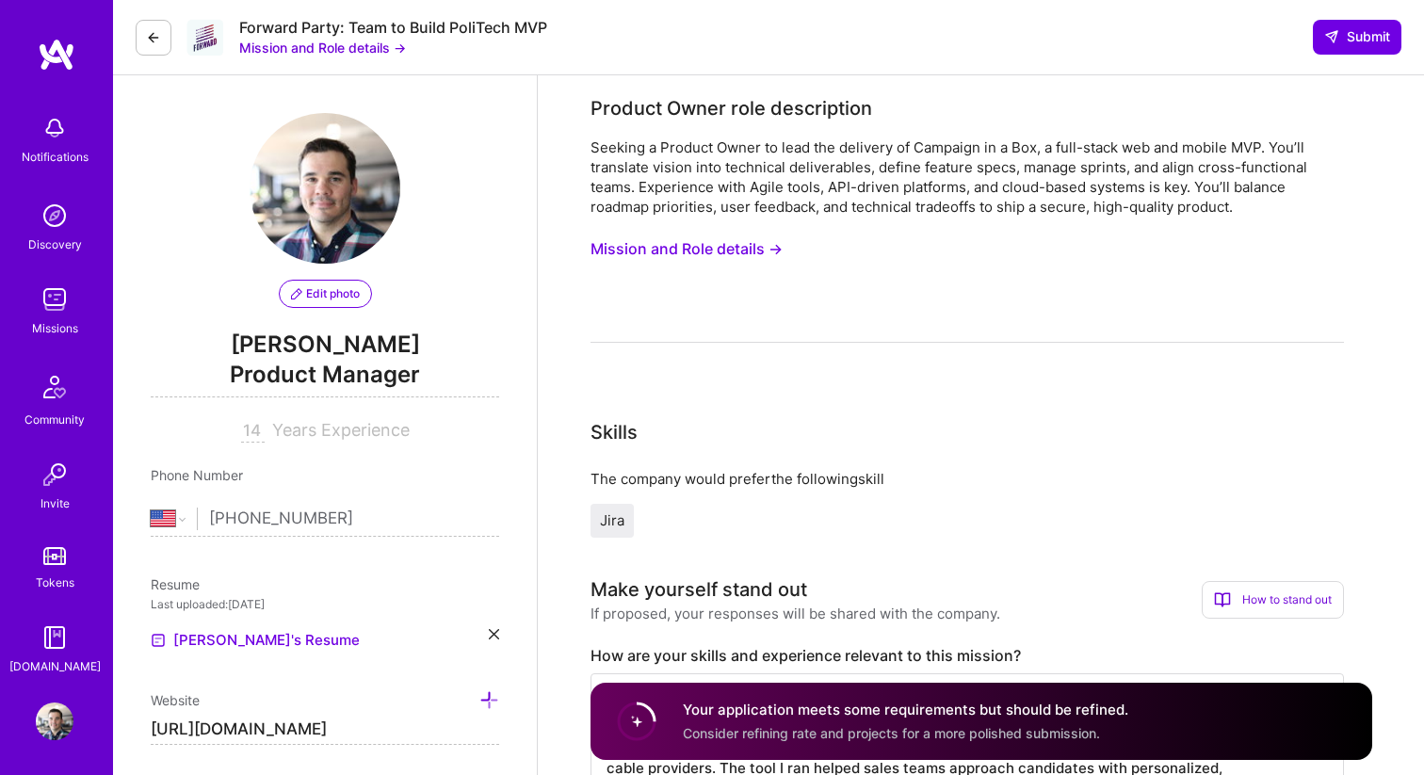
click at [62, 320] on div "Missions" at bounding box center [55, 328] width 46 height 20
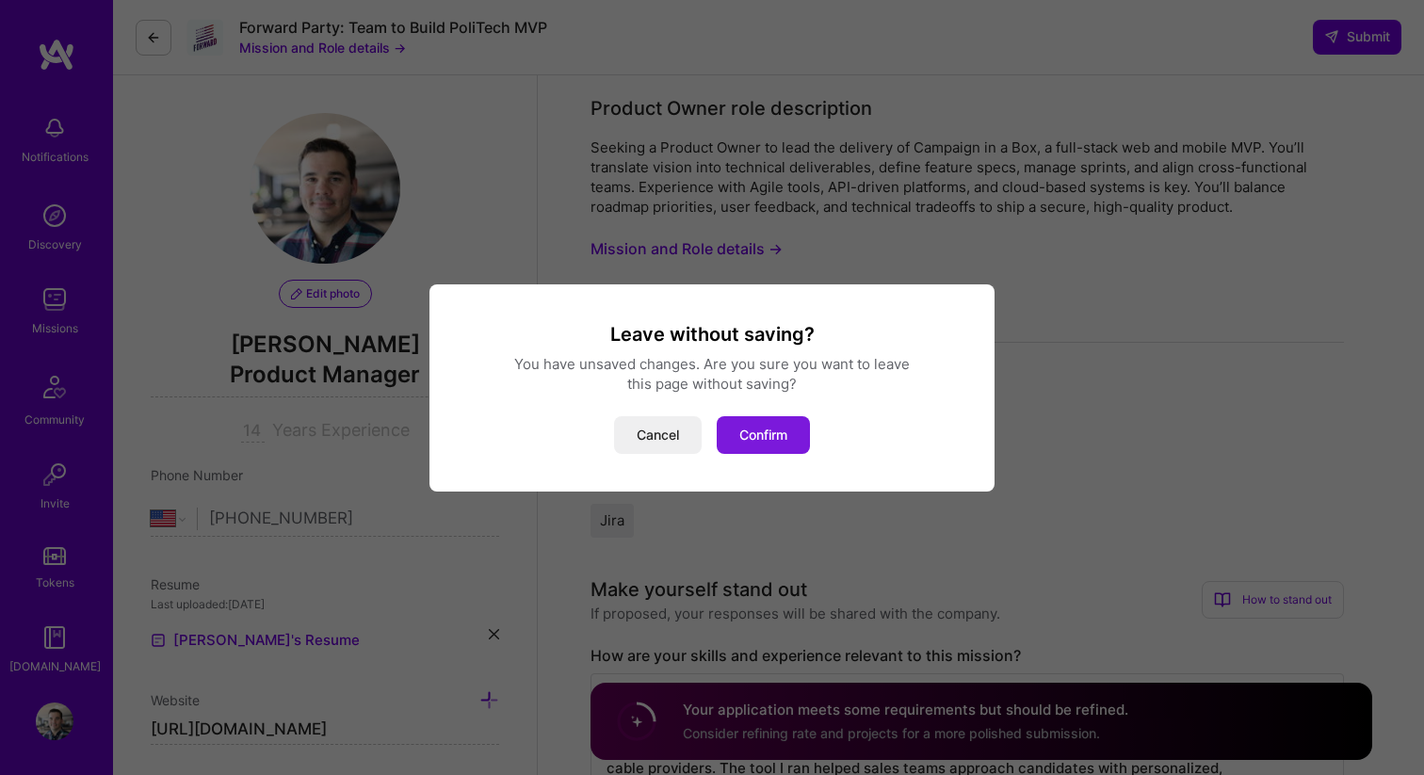
click at [754, 446] on button "Confirm" at bounding box center [762, 435] width 93 height 38
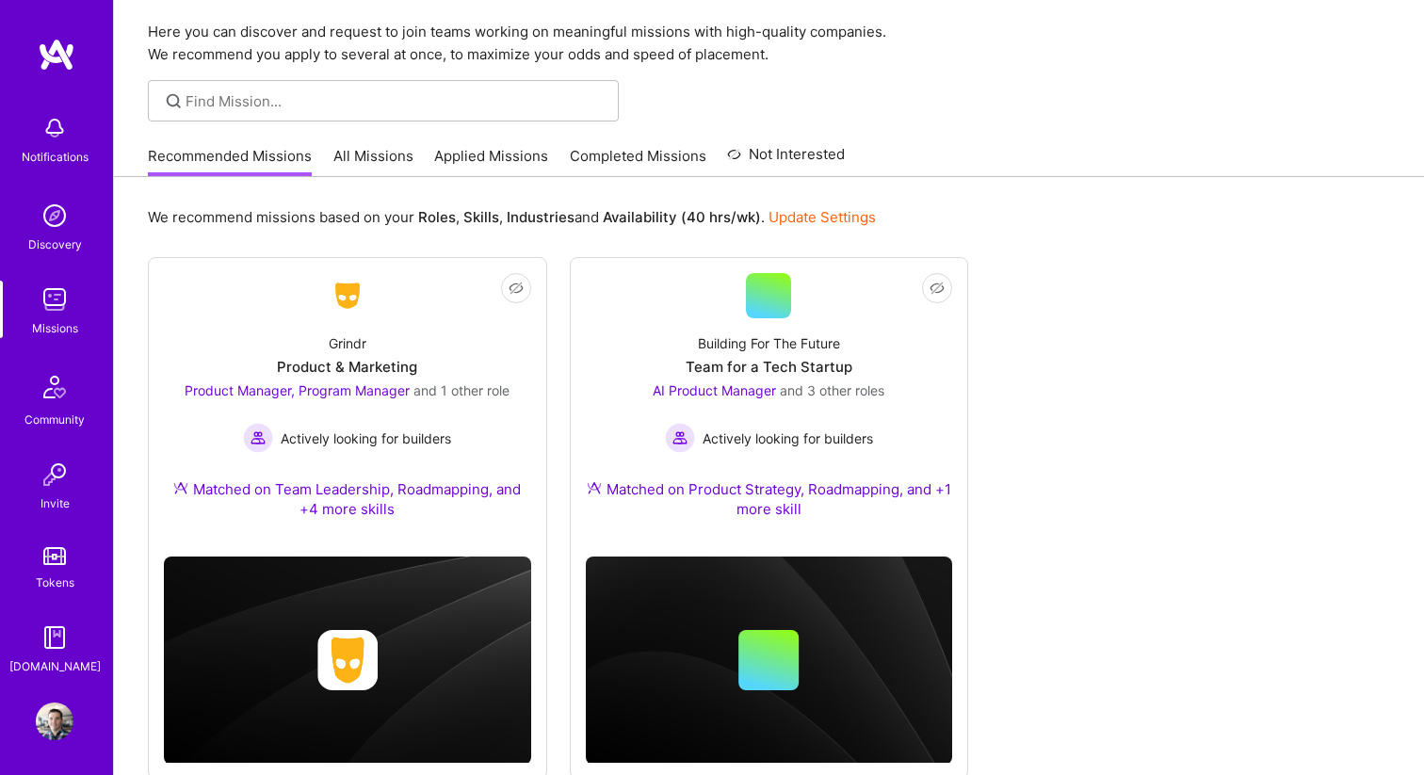
scroll to position [65, 0]
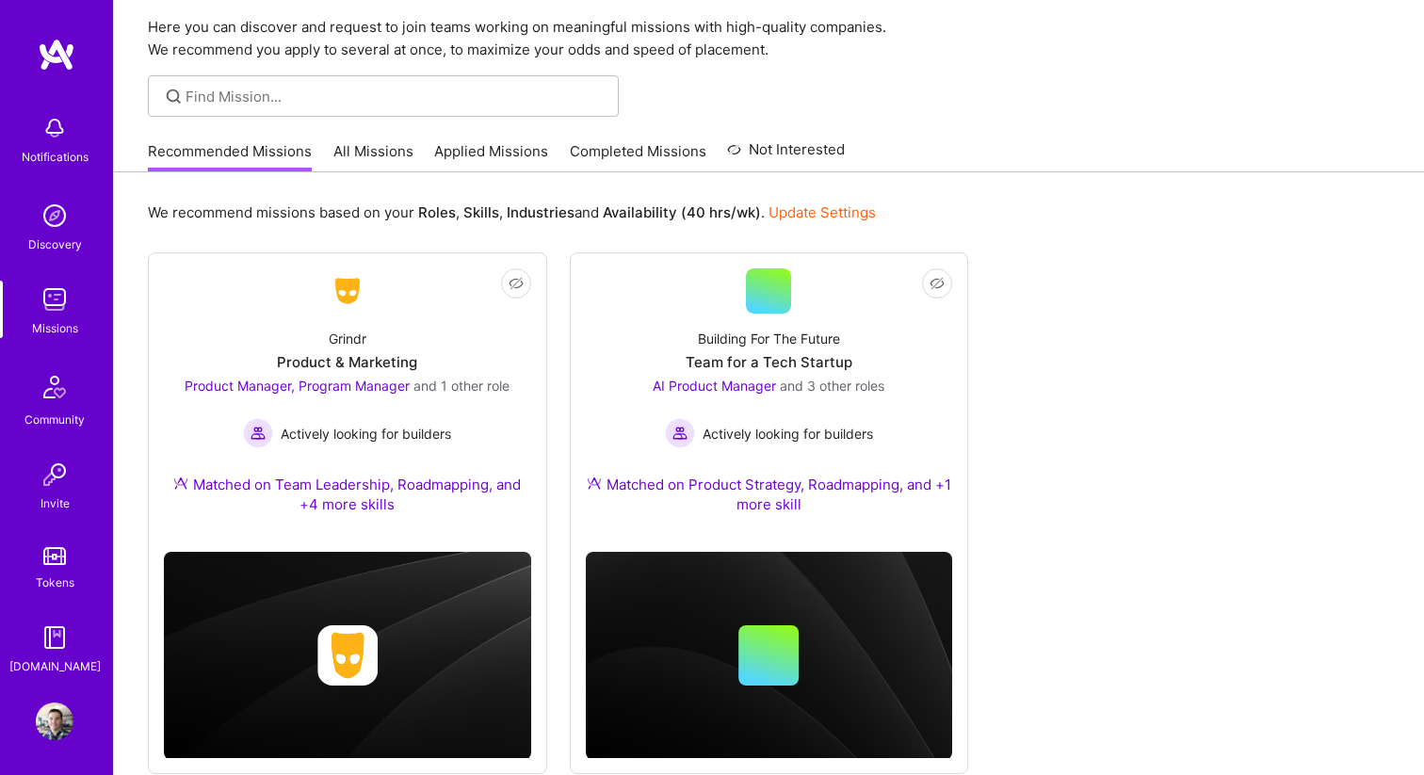
click at [58, 721] on img at bounding box center [55, 721] width 38 height 38
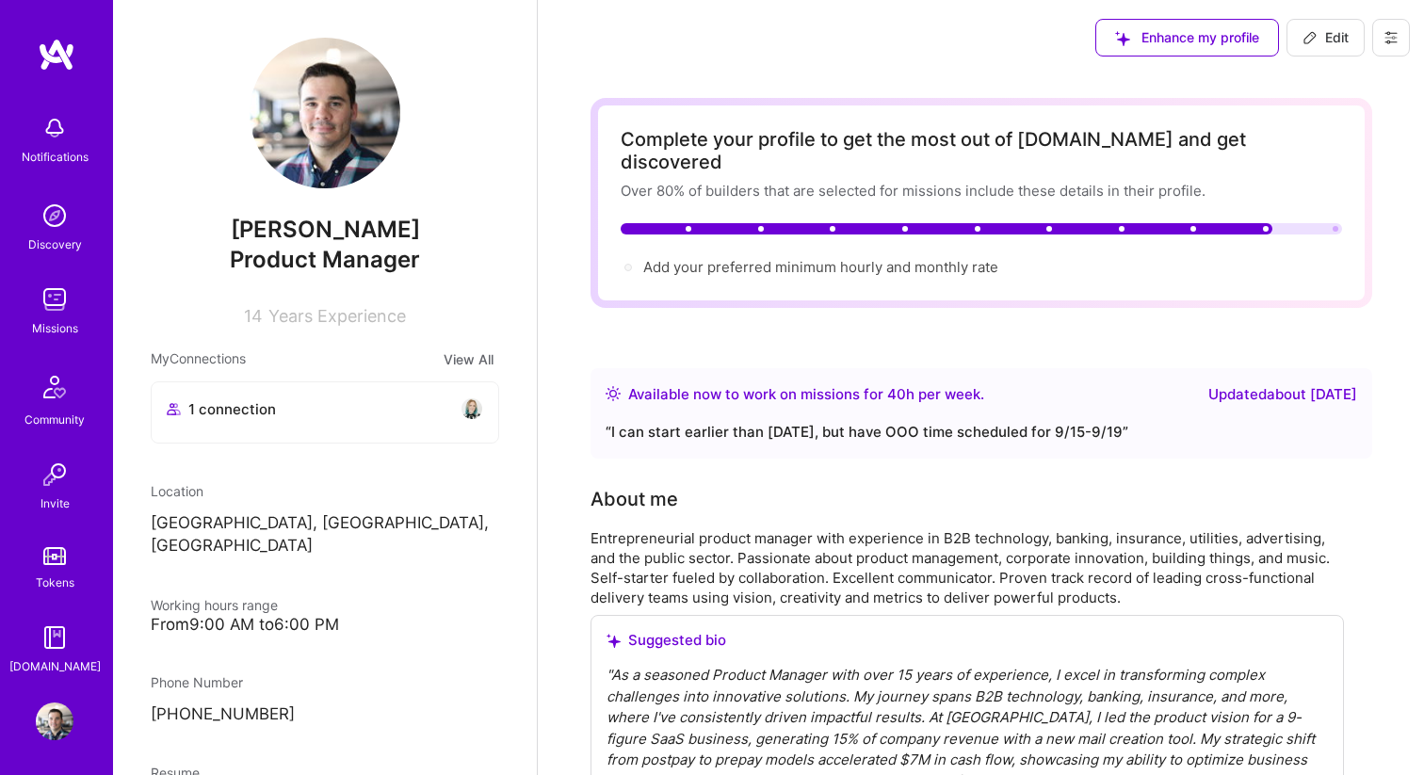
click at [1392, 38] on icon at bounding box center [1390, 38] width 11 height 3
click at [1390, 50] on button at bounding box center [1391, 38] width 38 height 38
click at [1327, 138] on button "Payment method" at bounding box center [1338, 129] width 141 height 48
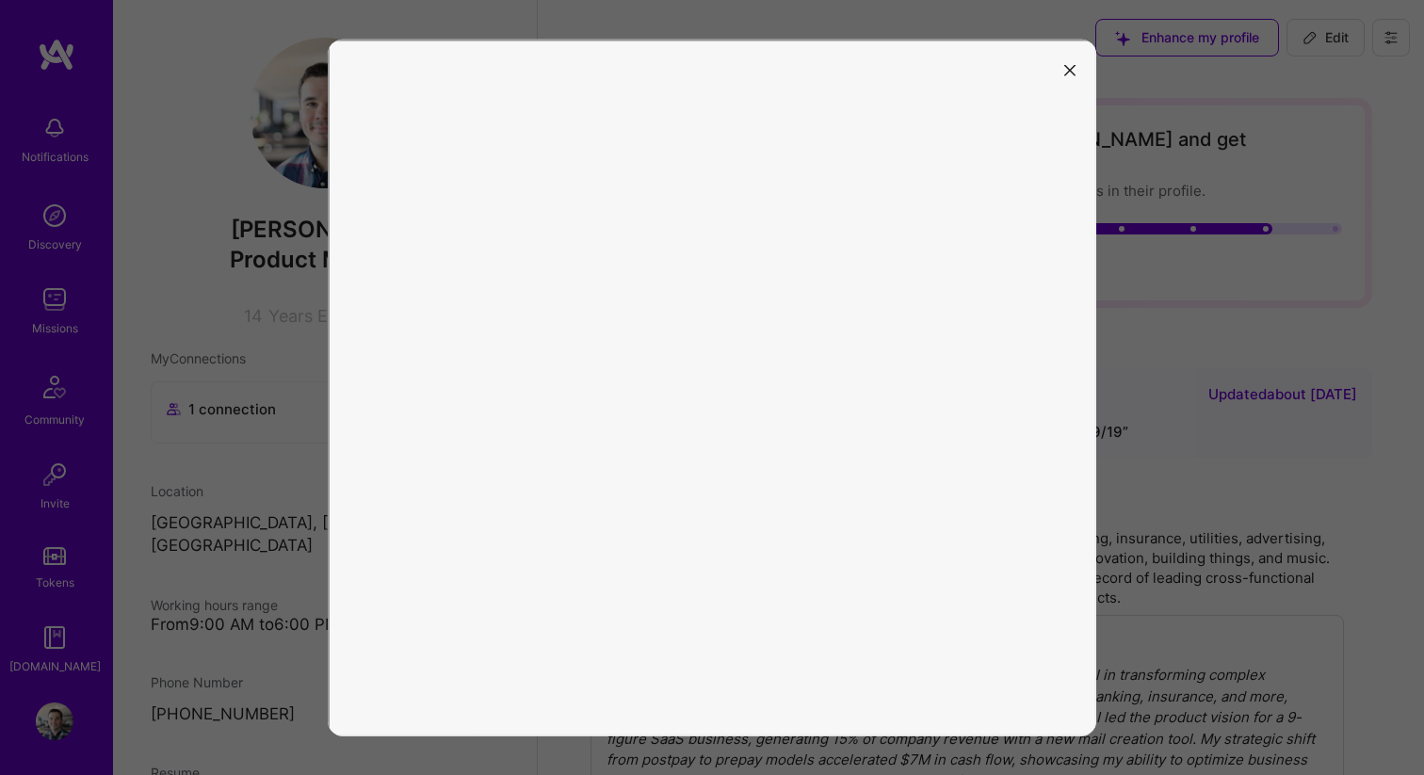
click at [1070, 72] on icon "modal" at bounding box center [1069, 70] width 11 height 11
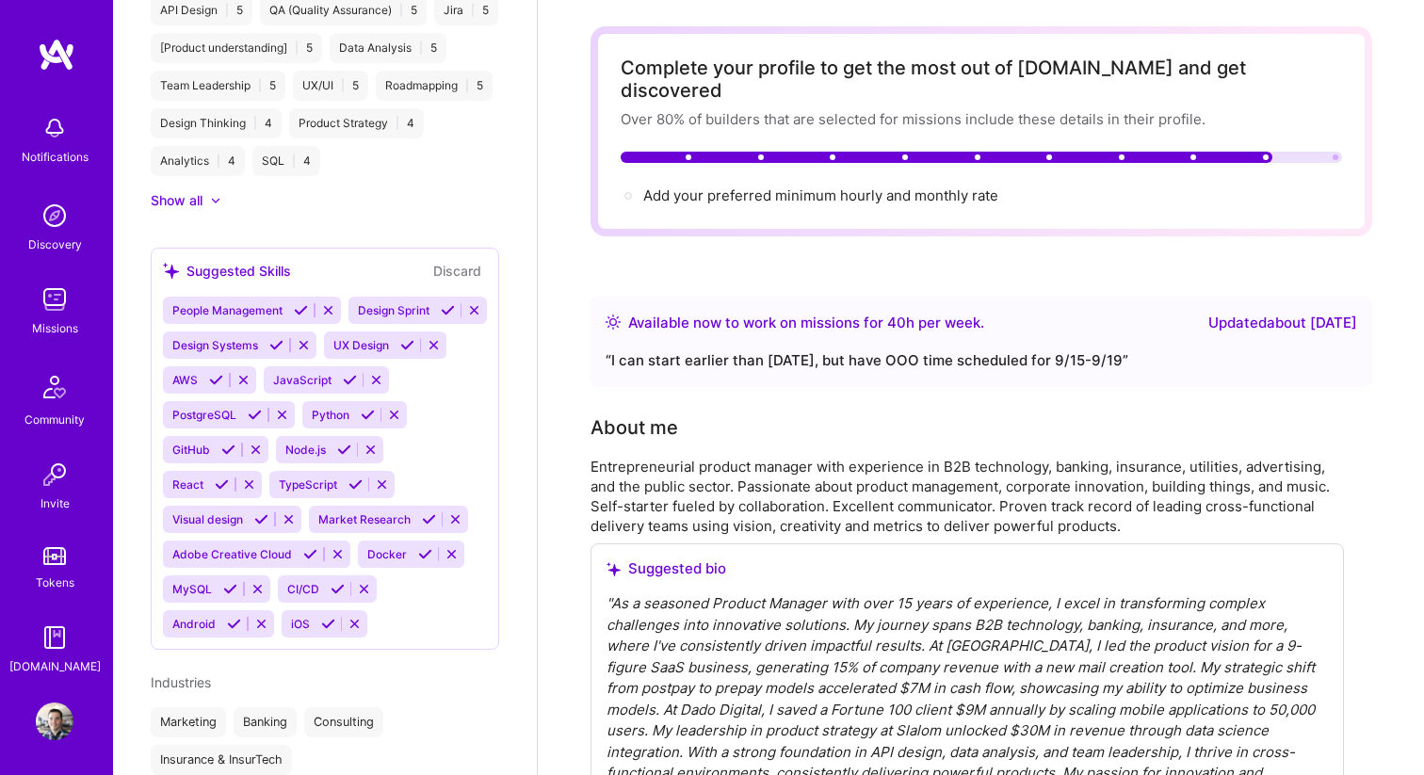
scroll to position [1768, 0]
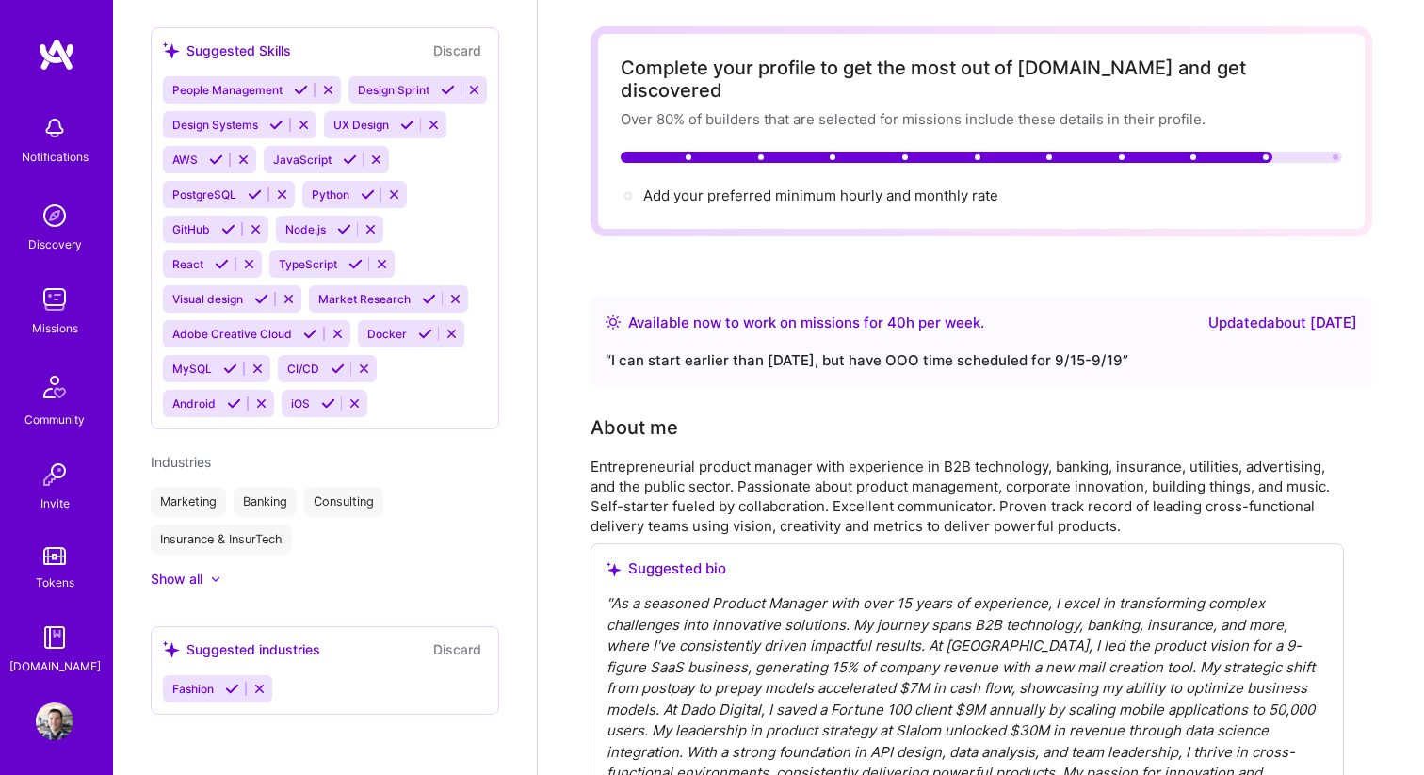
click at [1070, 349] on div "“ I can start earlier than Sept 23rd, but have OOO time scheduled for 9/15-9/19…" at bounding box center [980, 360] width 751 height 23
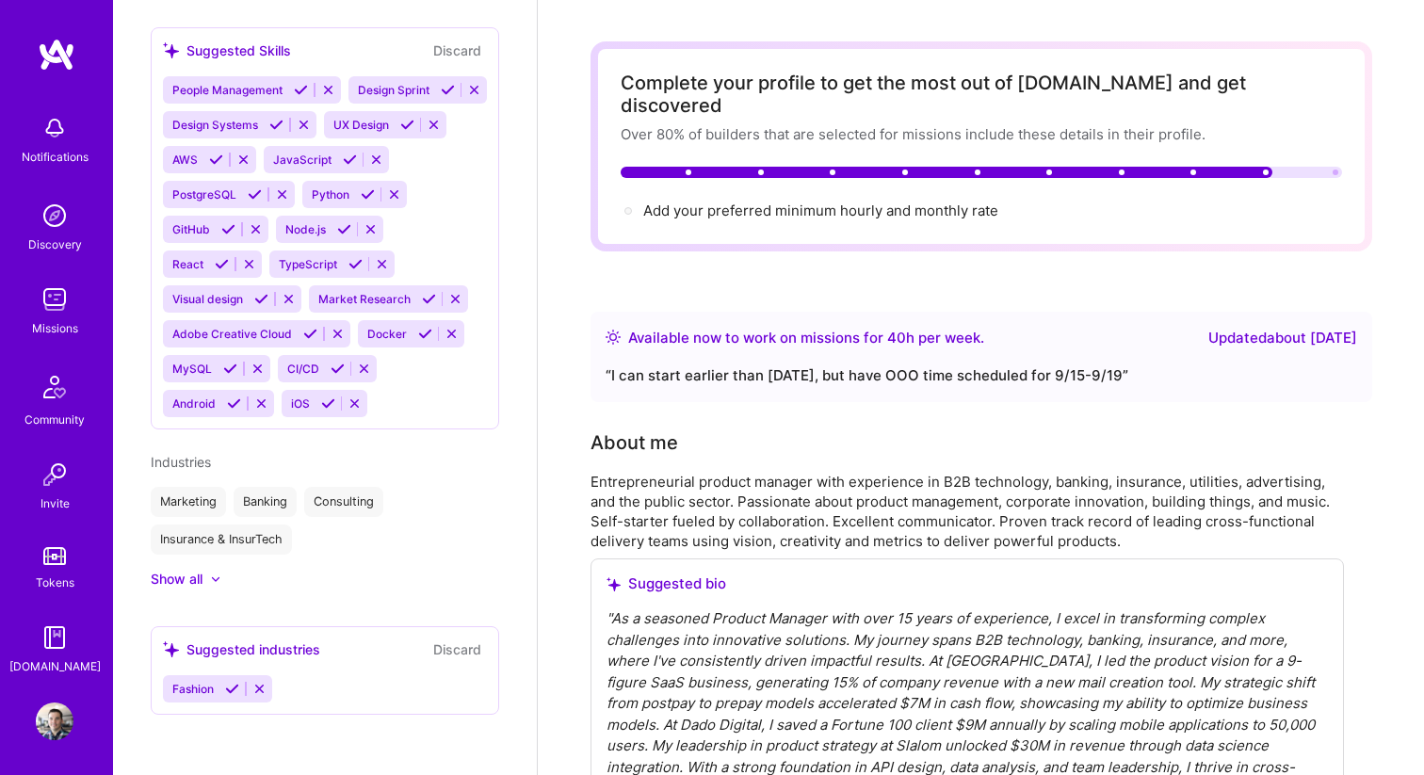
scroll to position [0, 0]
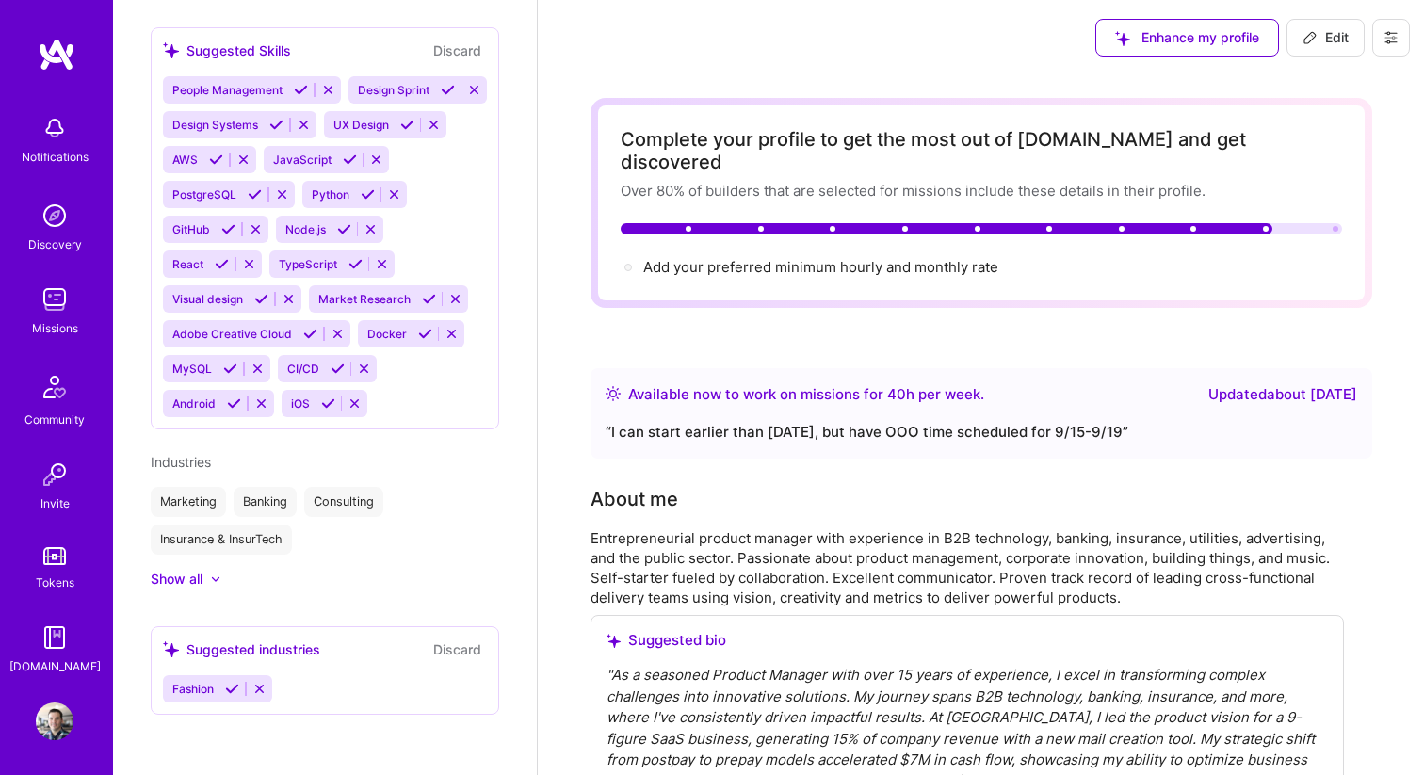
click at [1327, 35] on span "Edit" at bounding box center [1325, 37] width 46 height 19
select select "US"
select select "Right Now"
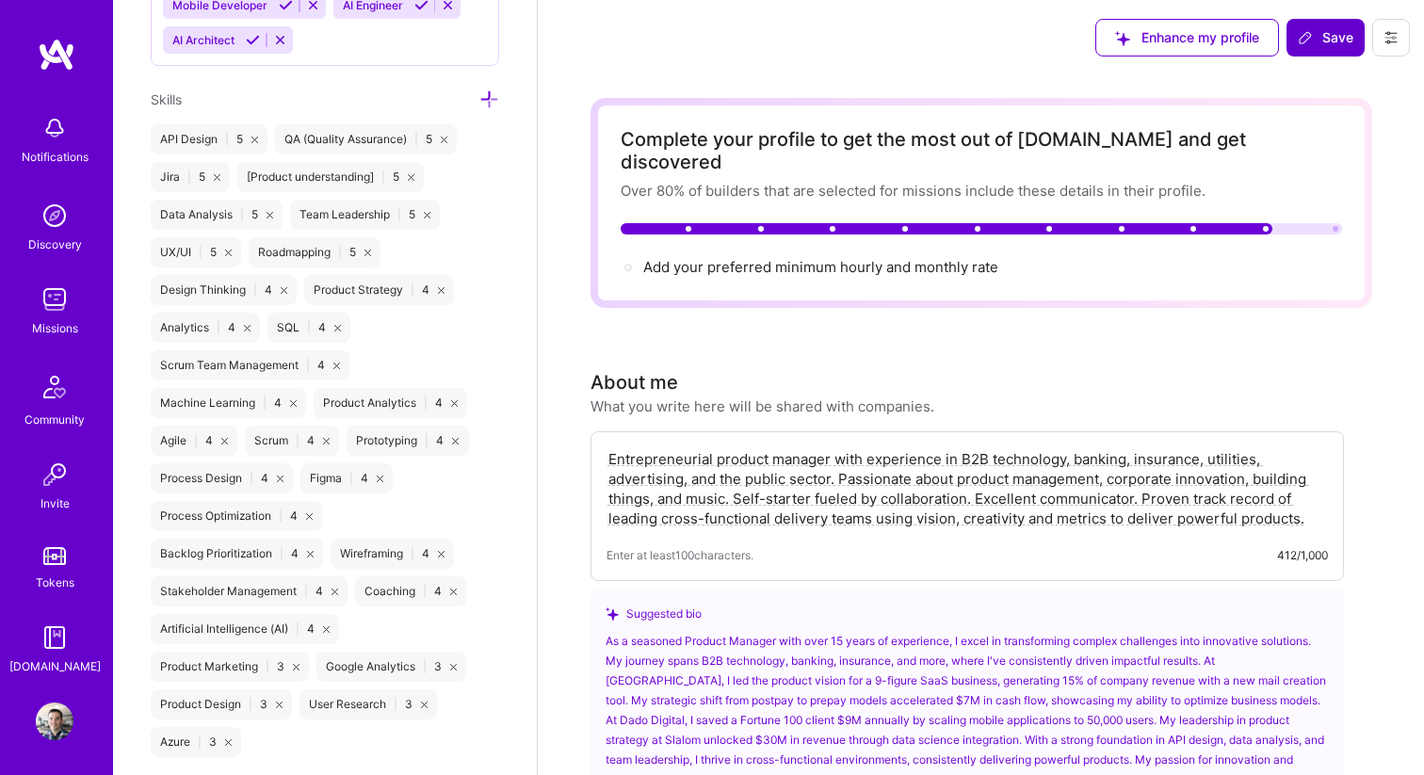
scroll to position [749, 0]
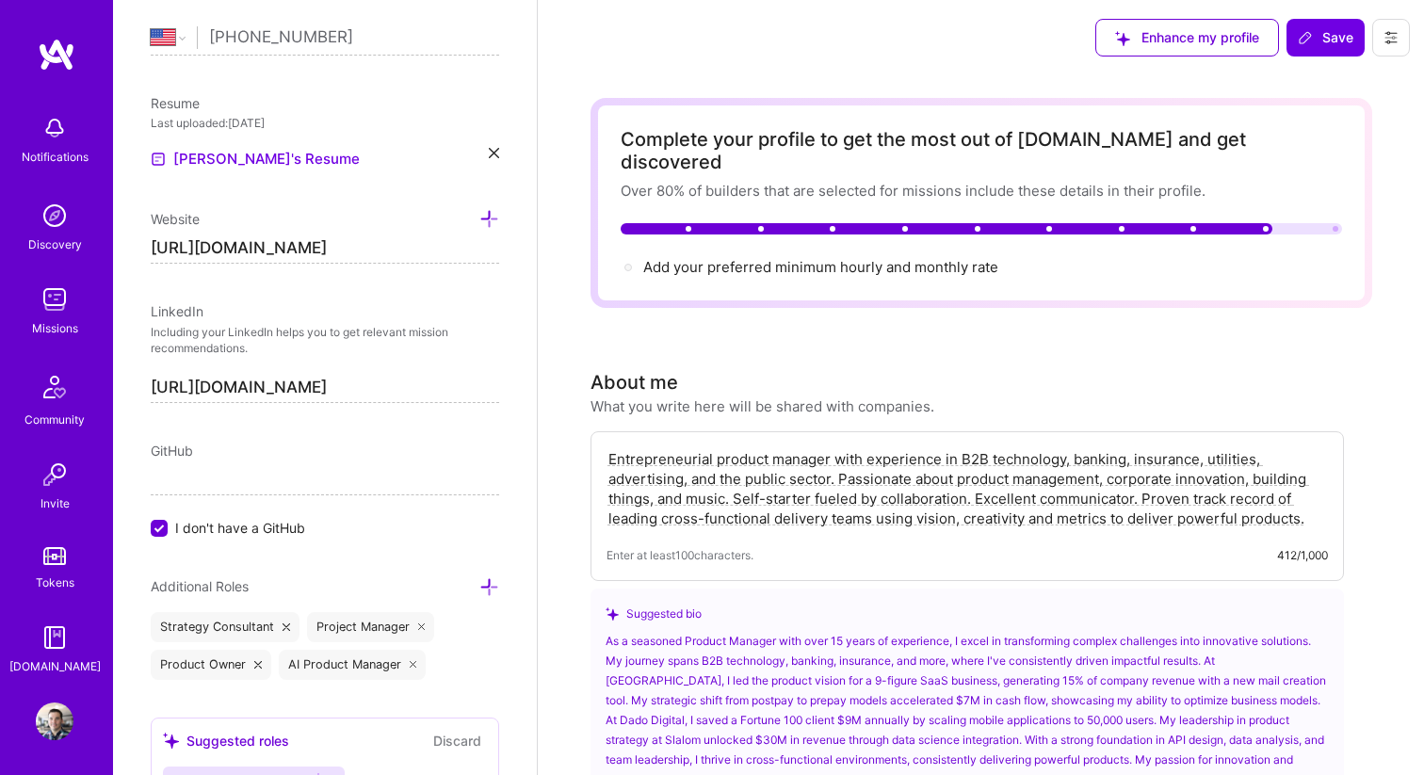
click at [55, 235] on div "Discovery" at bounding box center [55, 244] width 54 height 20
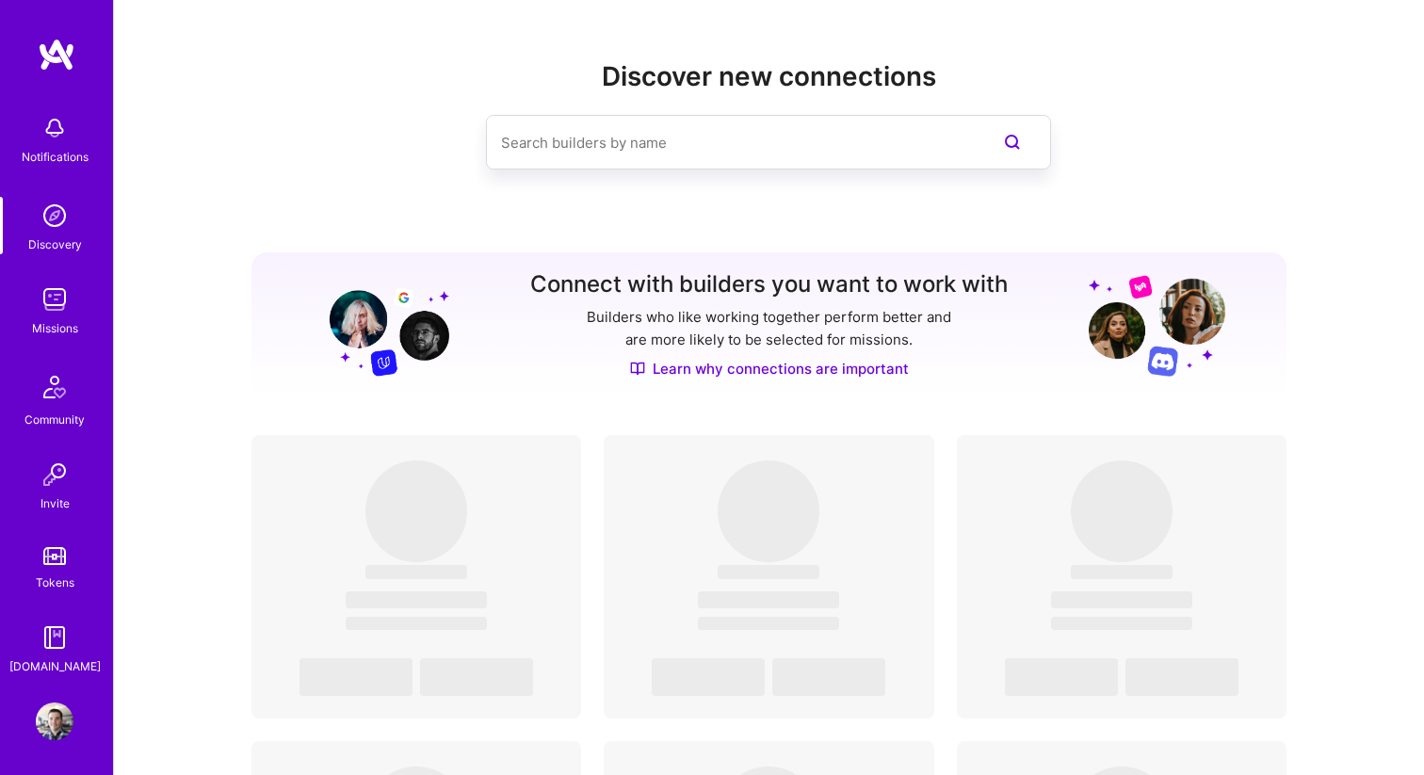
click at [54, 491] on img at bounding box center [55, 475] width 38 height 38
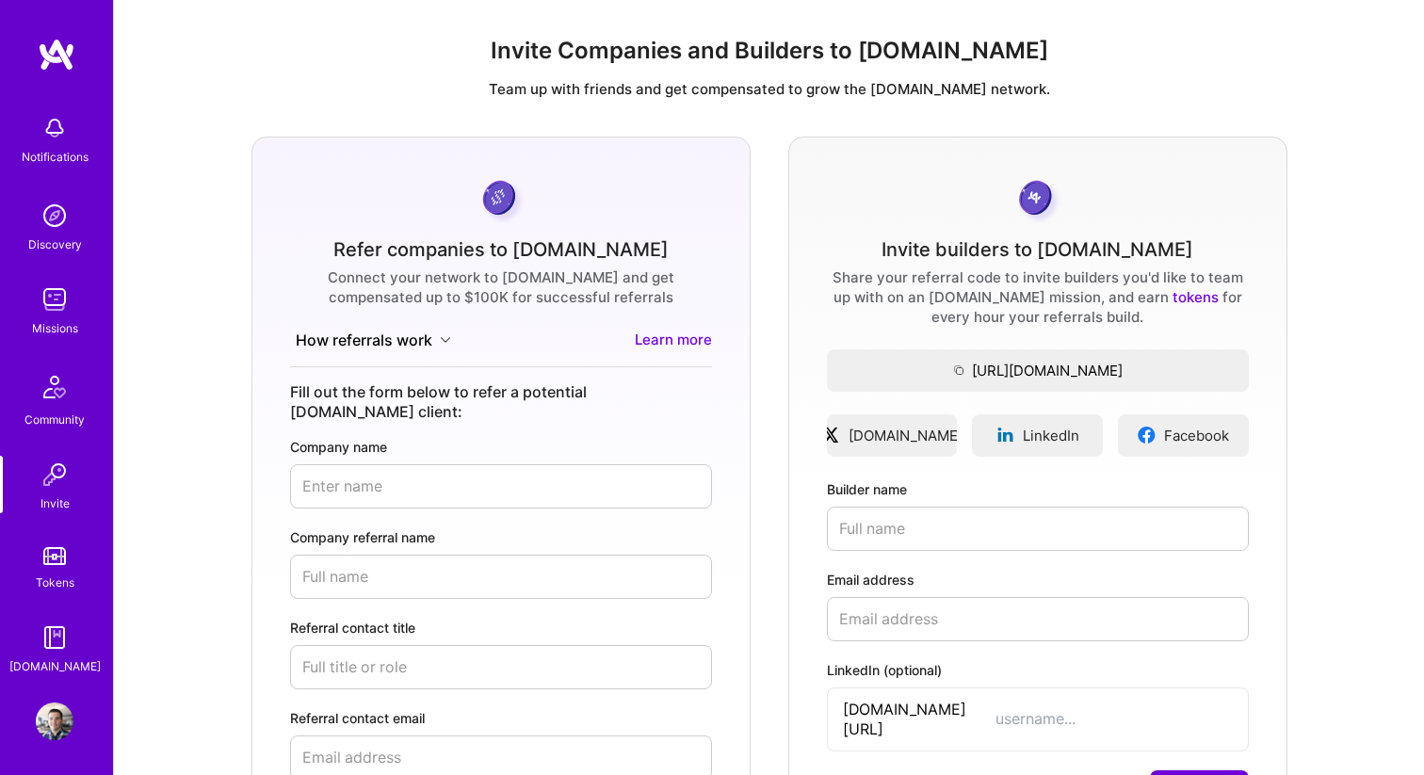
click at [58, 648] on img at bounding box center [55, 638] width 38 height 38
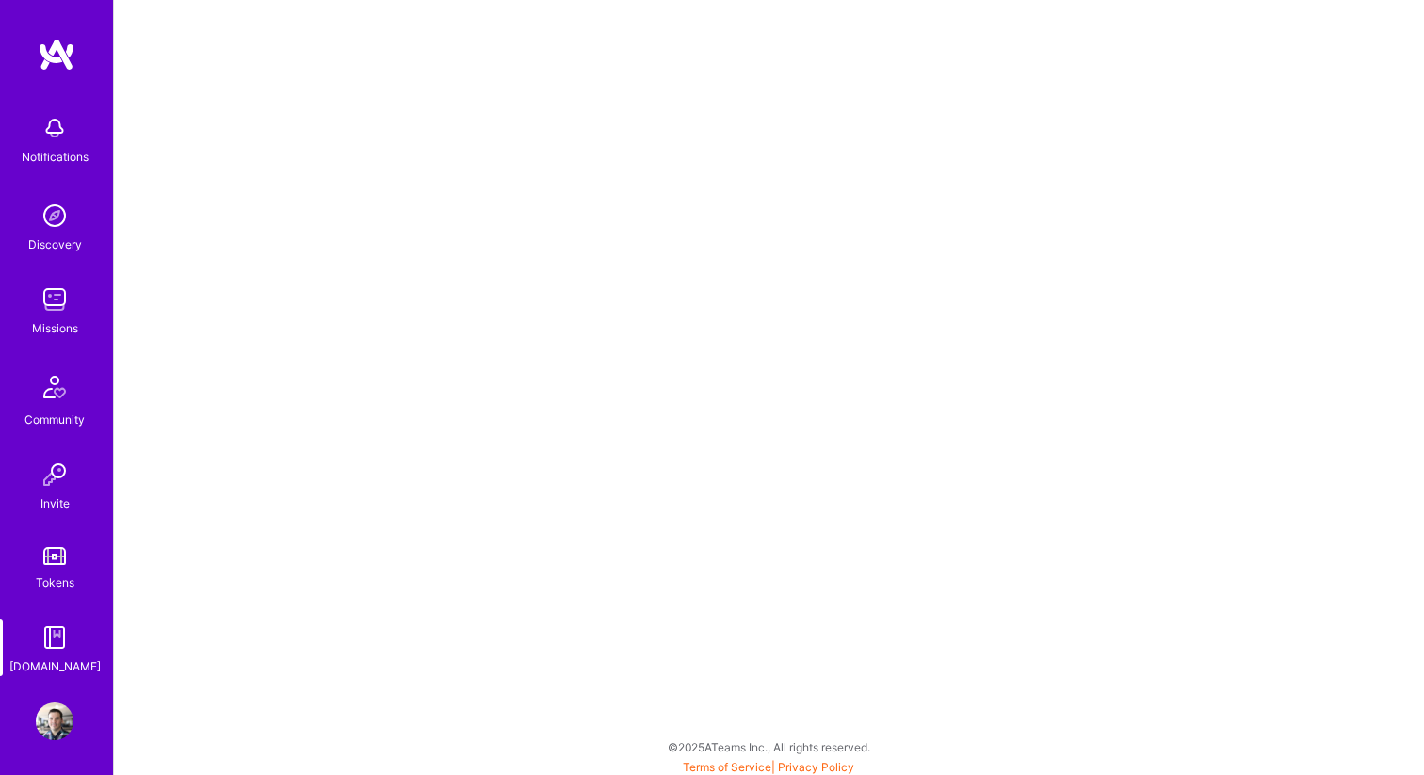
click at [55, 727] on img at bounding box center [55, 721] width 38 height 38
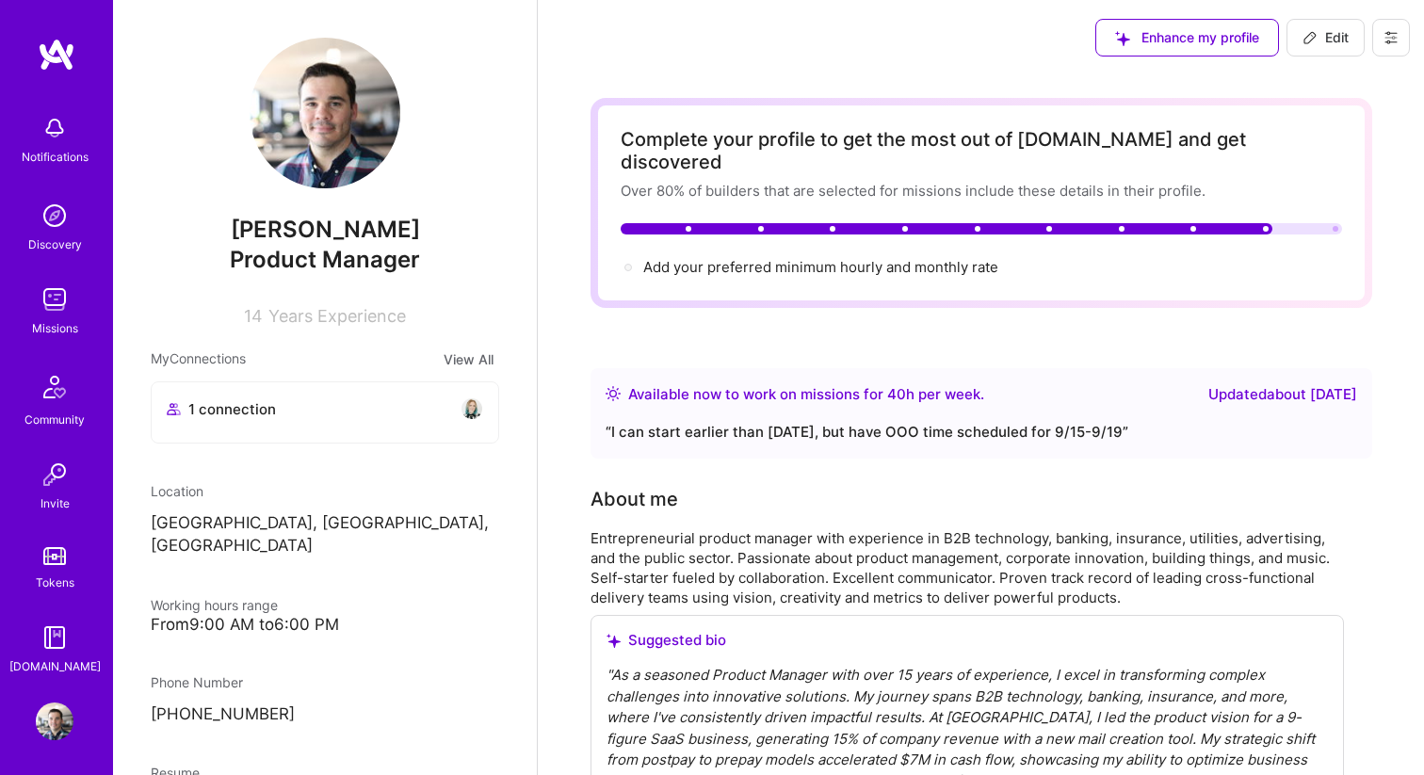
click at [1328, 46] on span "Edit" at bounding box center [1325, 37] width 46 height 19
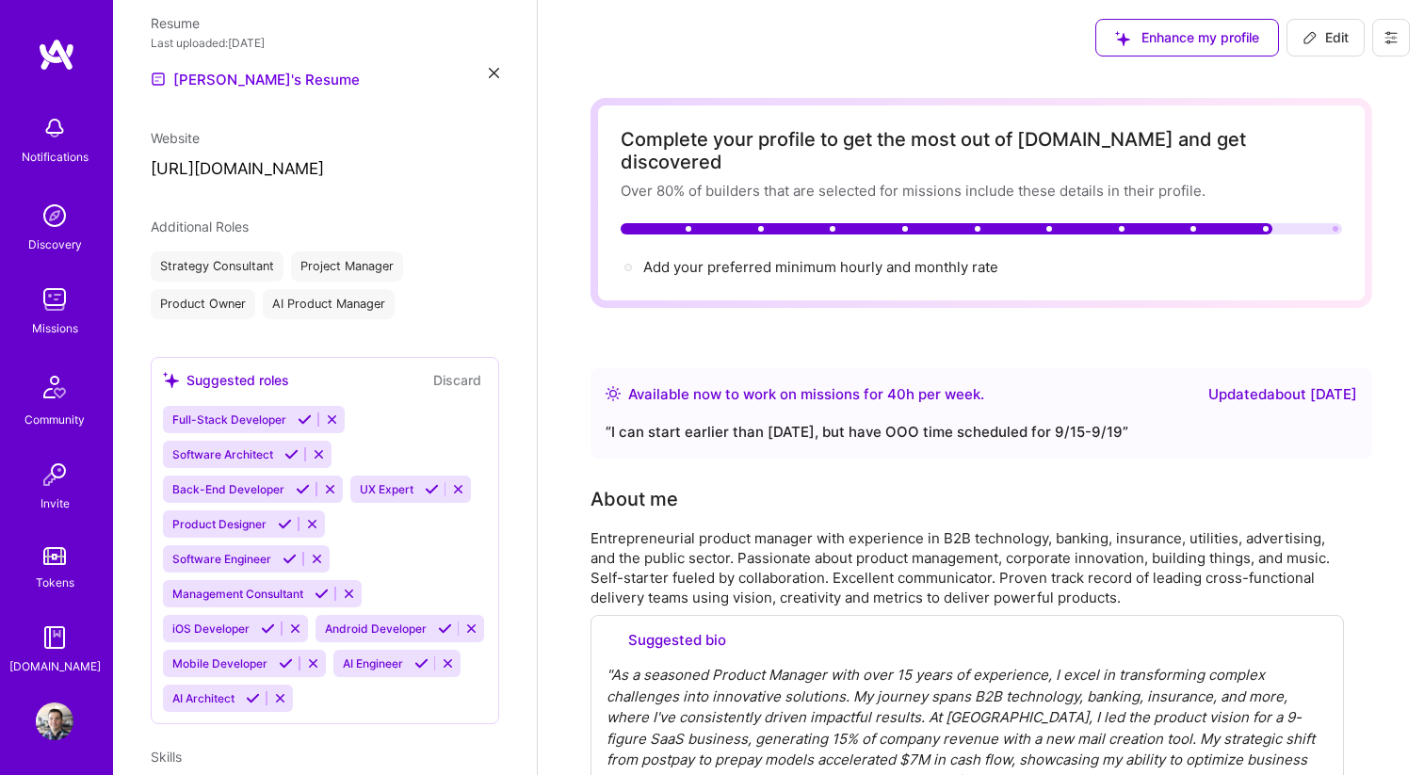
select select "US"
select select "Right Now"
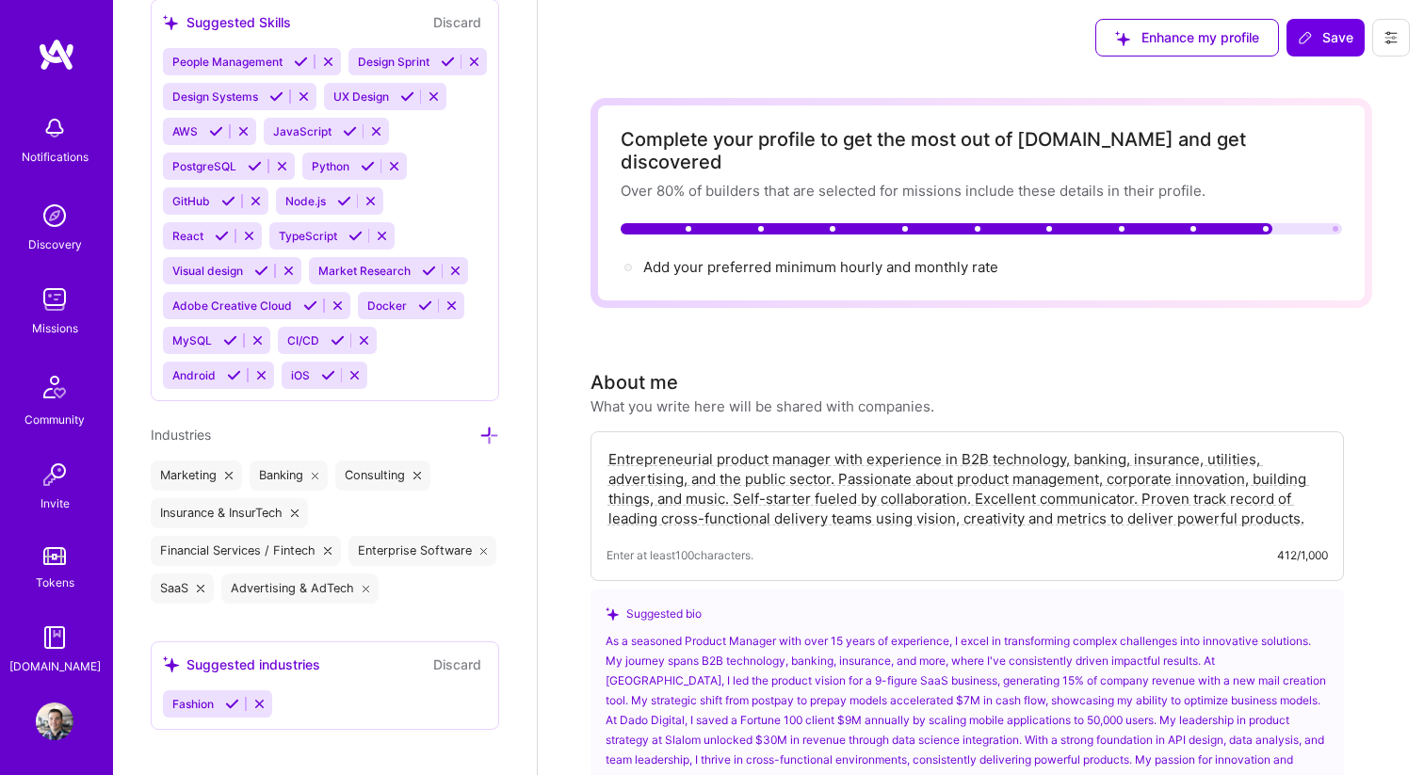
scroll to position [2612, 0]
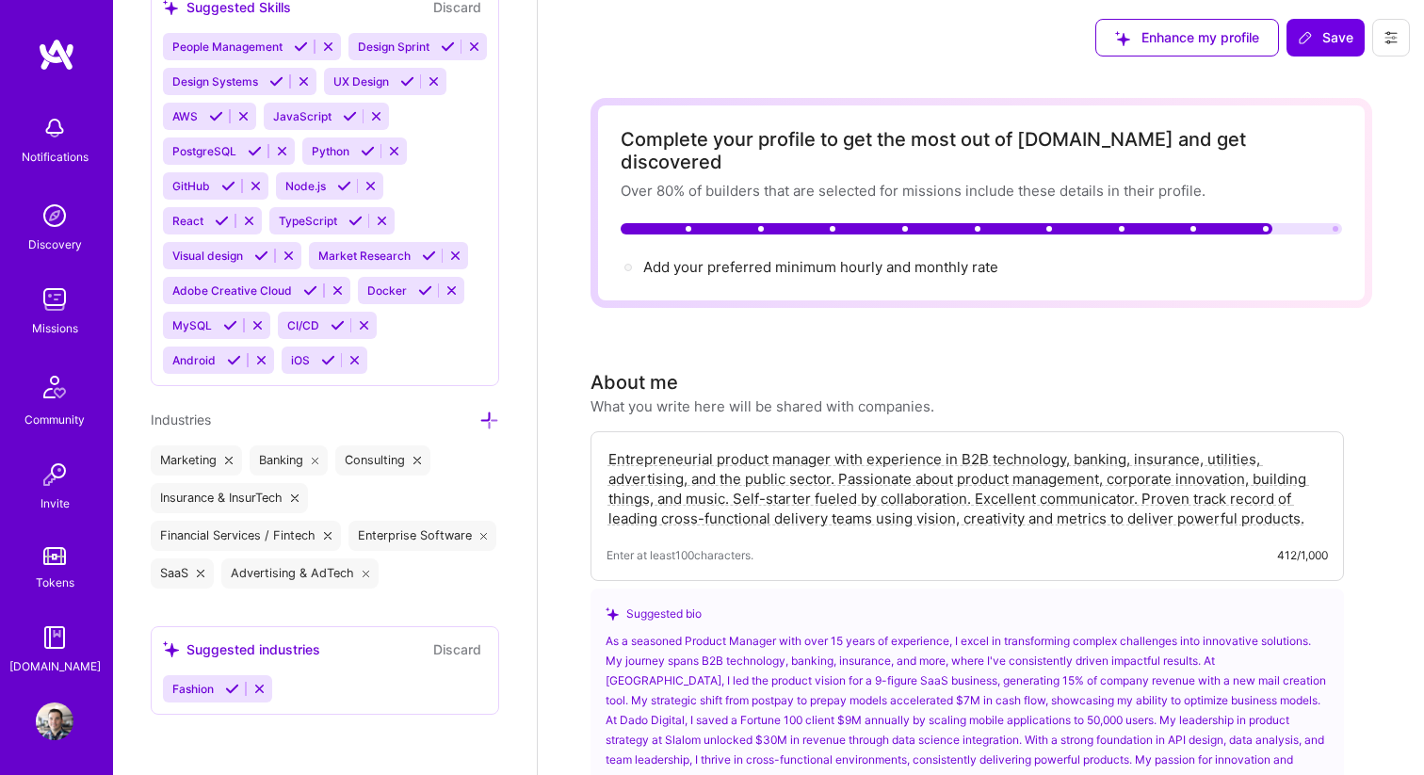
click at [453, 645] on button "Discard" at bounding box center [456, 649] width 59 height 22
click at [71, 298] on img at bounding box center [55, 300] width 38 height 38
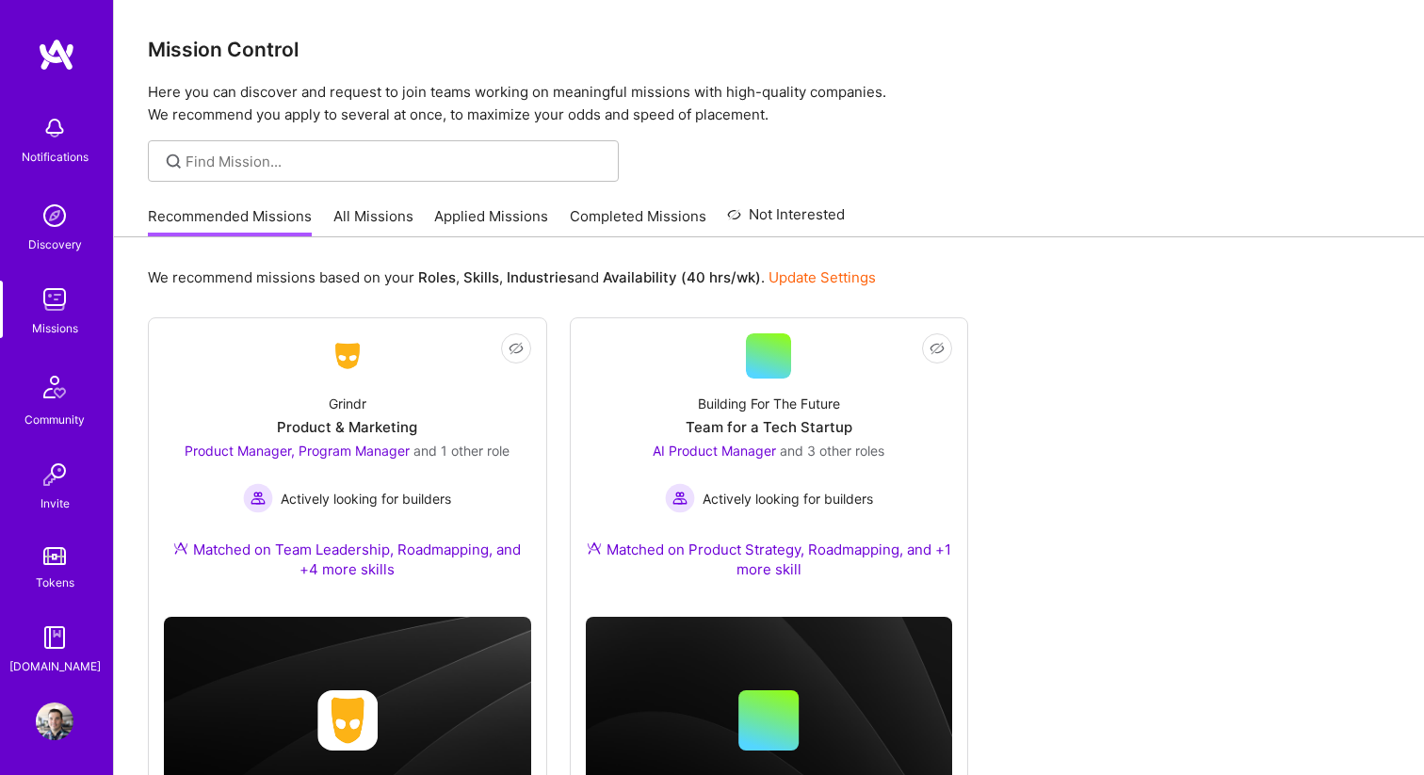
click at [57, 646] on img at bounding box center [55, 638] width 38 height 38
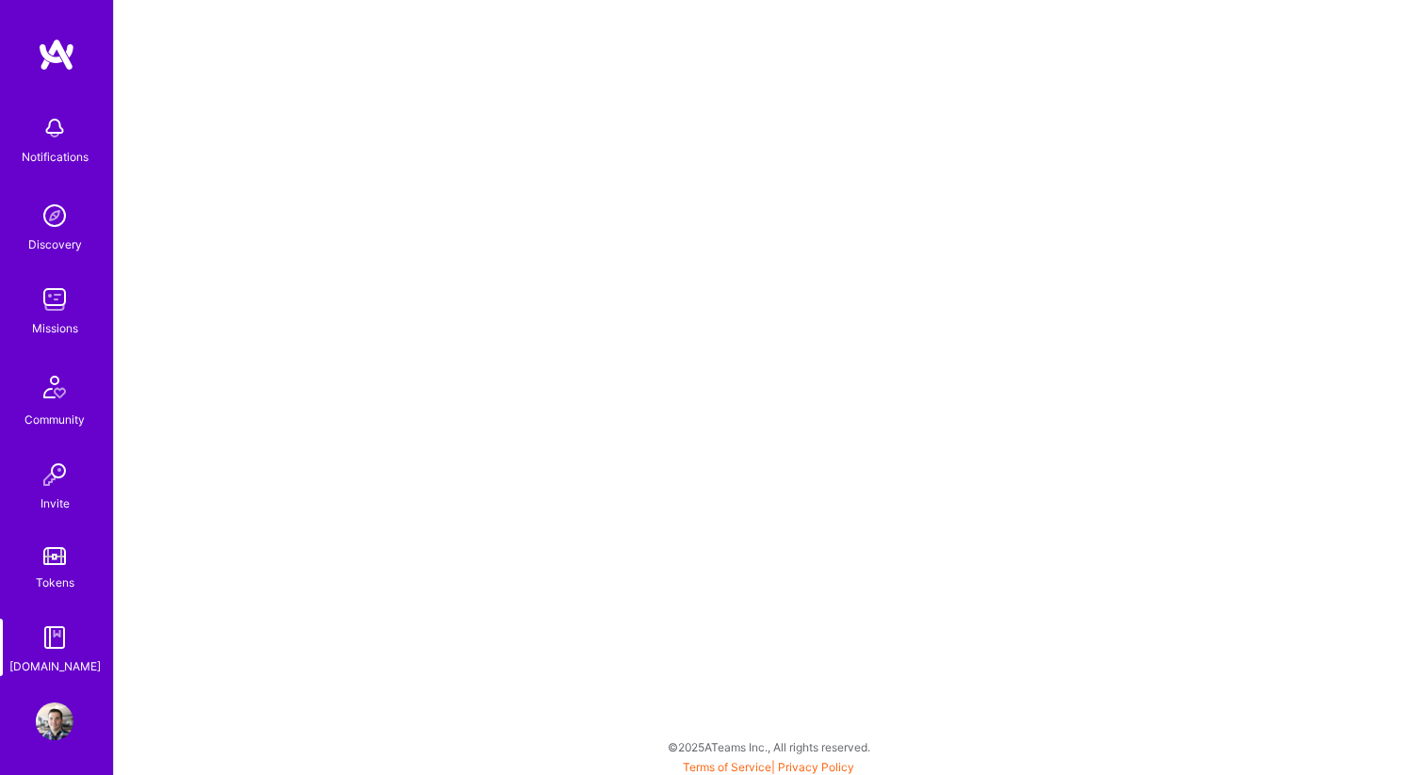
scroll to position [5, 0]
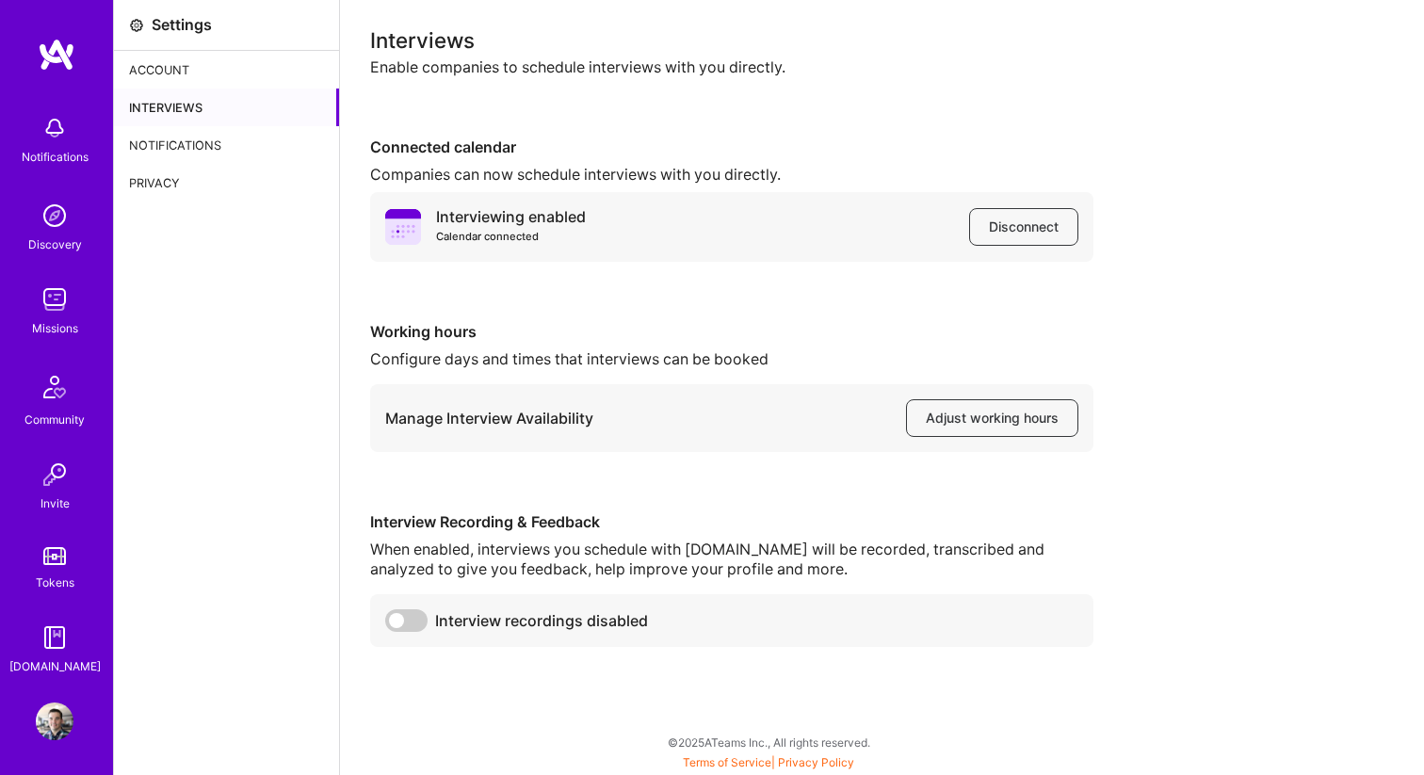
click at [64, 644] on img at bounding box center [55, 638] width 38 height 38
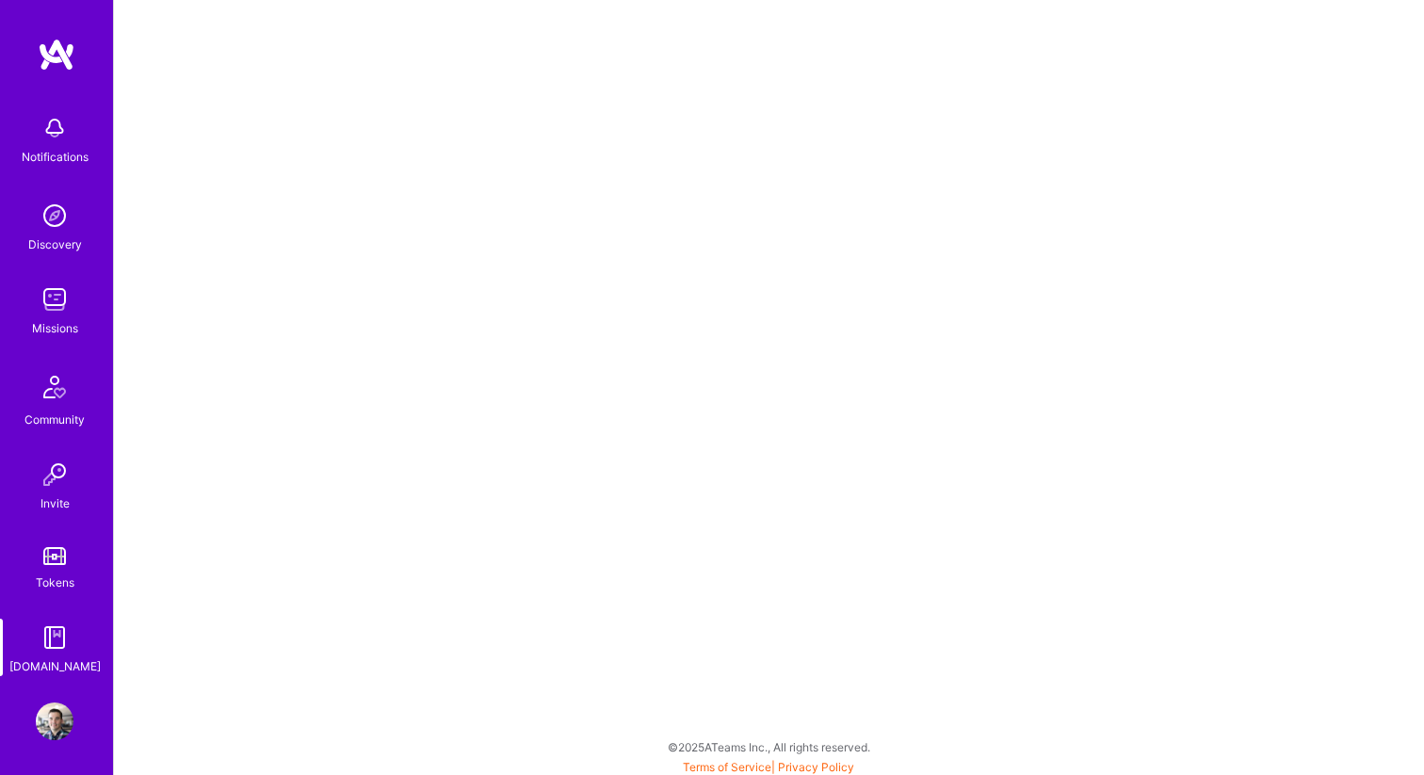
click at [65, 630] on img at bounding box center [55, 638] width 38 height 38
click at [57, 649] on img at bounding box center [55, 638] width 38 height 38
click at [58, 702] on img at bounding box center [55, 721] width 38 height 38
